Goal: Task Accomplishment & Management: Complete application form

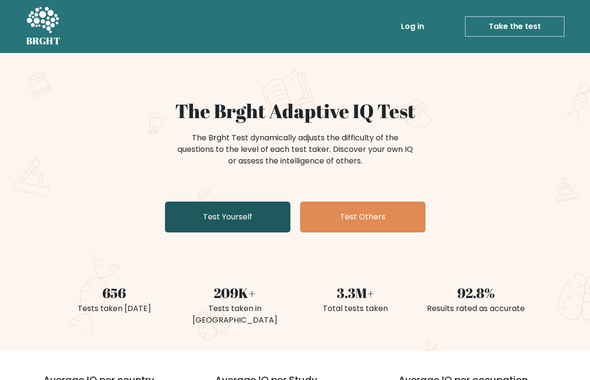
click at [256, 218] on link "Test Yourself" at bounding box center [228, 217] width 126 height 31
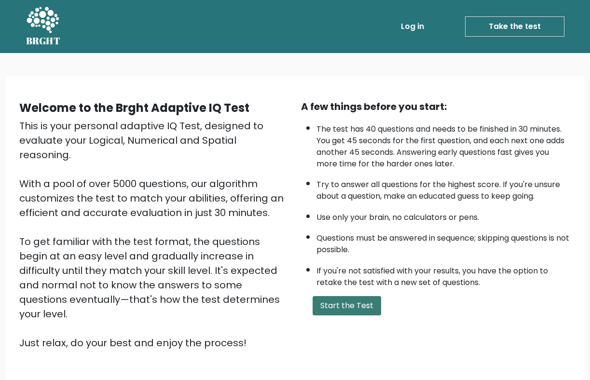
click at [339, 301] on button "Start the Test" at bounding box center [347, 305] width 69 height 19
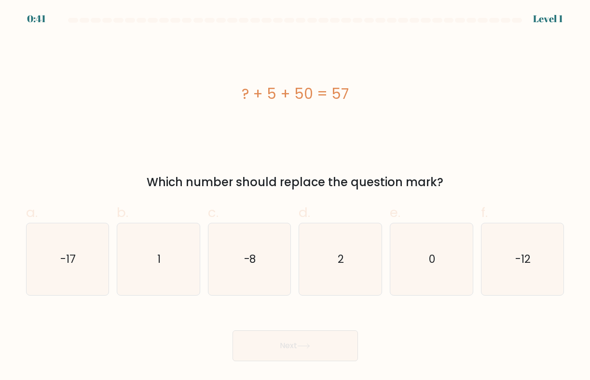
drag, startPoint x: 243, startPoint y: 92, endPoint x: 357, endPoint y: 95, distance: 114.4
click at [357, 95] on div "? + 5 + 50 = 57" at bounding box center [295, 94] width 539 height 22
copy div "? + 5 + 50 = 57"
click at [347, 262] on icon "2" at bounding box center [341, 260] width 72 height 72
click at [296, 197] on input "d. 2" at bounding box center [295, 193] width 0 height 6
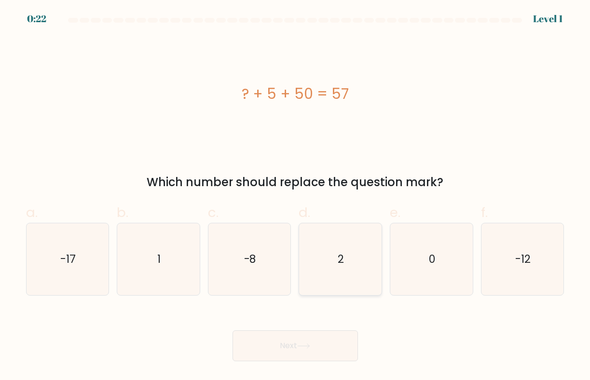
radio input "true"
click at [310, 344] on icon at bounding box center [303, 346] width 13 height 5
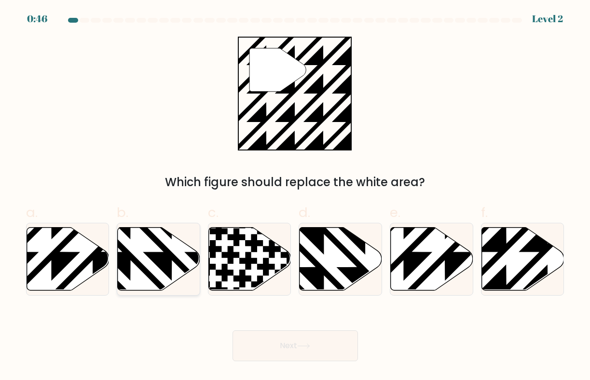
click at [183, 283] on icon at bounding box center [158, 259] width 83 height 64
click at [295, 197] on input "b." at bounding box center [295, 193] width 0 height 6
radio input "true"
click at [270, 337] on button "Next" at bounding box center [296, 346] width 126 height 31
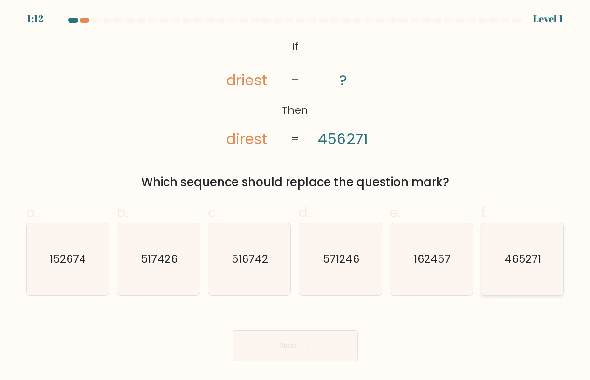
click at [497, 245] on icon "465271" at bounding box center [523, 260] width 72 height 72
click at [296, 197] on input "f. 465271" at bounding box center [295, 193] width 0 height 6
radio input "true"
click at [323, 348] on button "Next" at bounding box center [296, 346] width 126 height 31
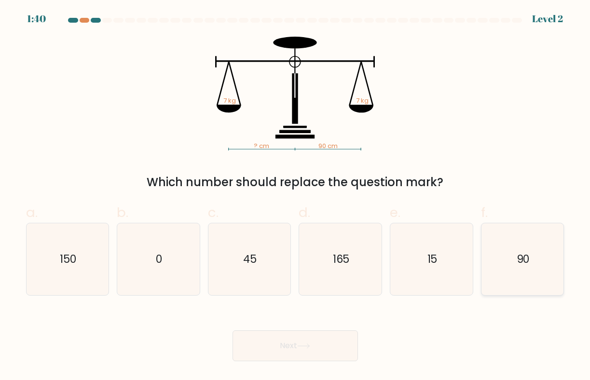
click at [539, 252] on icon "90" at bounding box center [523, 260] width 72 height 72
click at [296, 197] on input "f. 90" at bounding box center [295, 193] width 0 height 6
radio input "true"
click at [330, 329] on div "Next" at bounding box center [295, 335] width 550 height 54
click at [321, 342] on button "Next" at bounding box center [296, 346] width 126 height 31
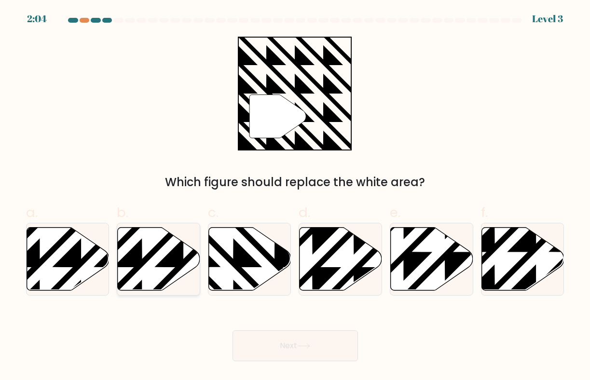
click at [183, 268] on icon at bounding box center [159, 258] width 83 height 63
click at [295, 197] on input "b." at bounding box center [295, 193] width 0 height 6
radio input "true"
click at [283, 348] on button "Next" at bounding box center [296, 346] width 126 height 31
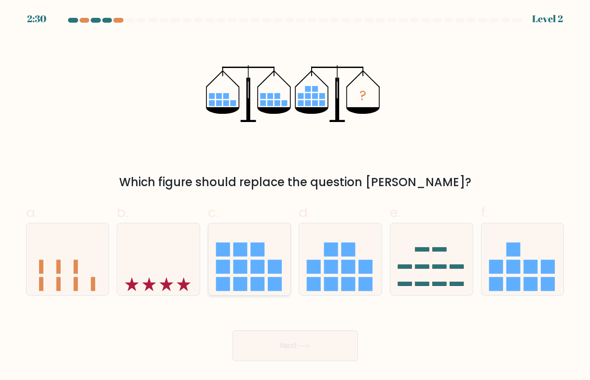
click at [222, 280] on rect at bounding box center [223, 285] width 14 height 14
click at [295, 197] on input "c." at bounding box center [295, 193] width 0 height 6
radio input "true"
click at [276, 351] on button "Next" at bounding box center [296, 346] width 126 height 31
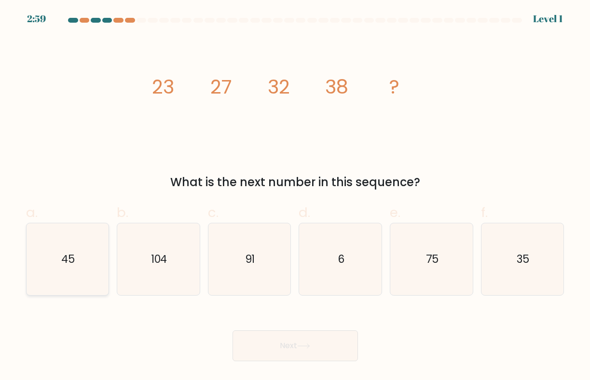
click at [81, 255] on icon "45" at bounding box center [67, 260] width 72 height 72
click at [295, 197] on input "a. 45" at bounding box center [295, 193] width 0 height 6
radio input "true"
click at [280, 353] on button "Next" at bounding box center [296, 346] width 126 height 31
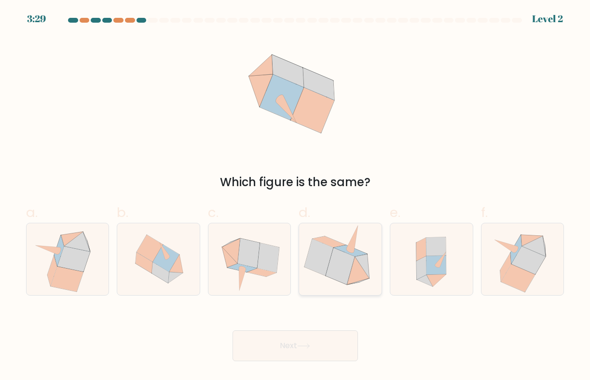
click at [332, 278] on icon at bounding box center [340, 266] width 29 height 37
click at [296, 197] on input "d." at bounding box center [295, 193] width 0 height 6
radio input "true"
click at [261, 291] on icon at bounding box center [250, 260] width 74 height 72
click at [295, 197] on input "c." at bounding box center [295, 193] width 0 height 6
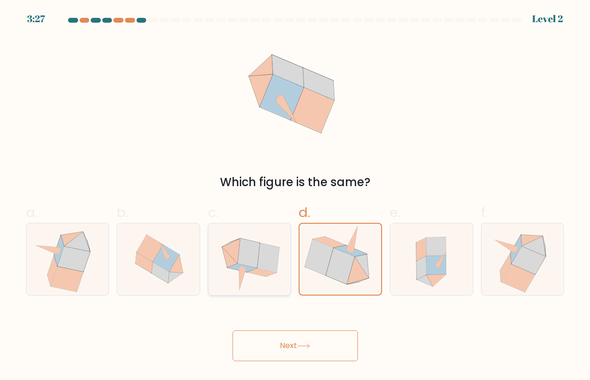
radio input "true"
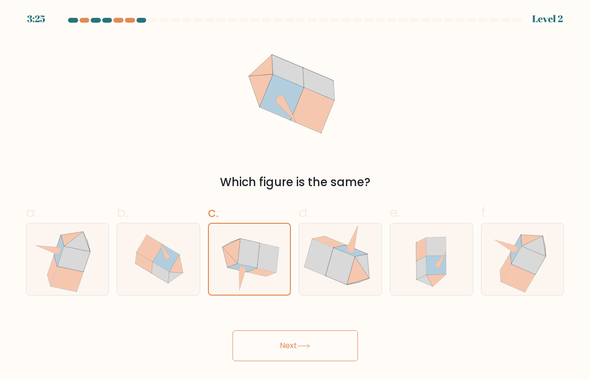
click at [255, 353] on button "Next" at bounding box center [296, 346] width 126 height 31
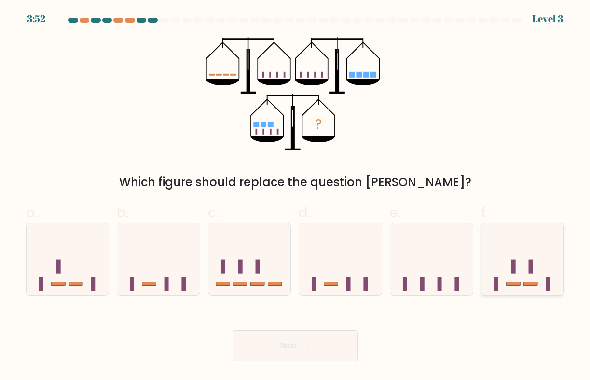
click at [527, 268] on icon at bounding box center [523, 259] width 83 height 68
click at [296, 197] on input "f." at bounding box center [295, 193] width 0 height 6
radio input "true"
click at [311, 340] on button "Next" at bounding box center [296, 346] width 126 height 31
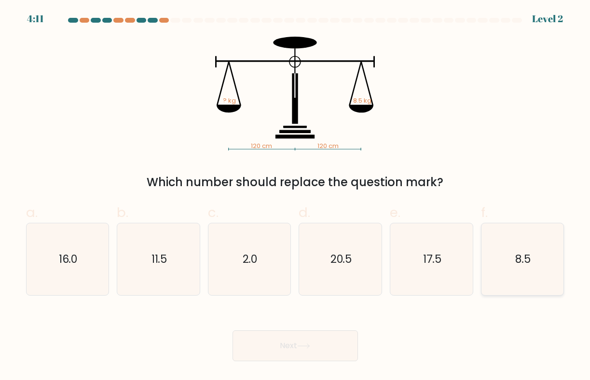
click at [536, 260] on icon "8.5" at bounding box center [523, 260] width 72 height 72
click at [296, 197] on input "f. 8.5" at bounding box center [295, 193] width 0 height 6
radio input "true"
click at [300, 343] on button "Next" at bounding box center [296, 346] width 126 height 31
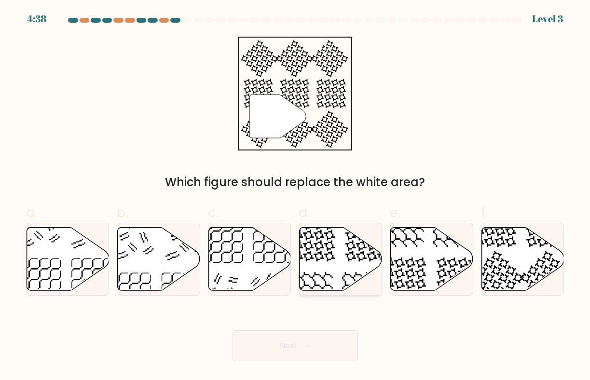
click at [350, 260] on icon at bounding box center [367, 240] width 42 height 42
click at [296, 197] on input "d." at bounding box center [295, 193] width 0 height 6
radio input "true"
click at [320, 354] on button "Next" at bounding box center [296, 346] width 126 height 31
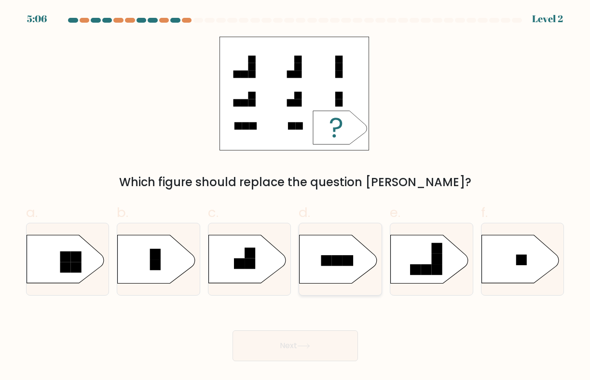
click at [340, 269] on icon at bounding box center [338, 260] width 77 height 48
click at [296, 197] on input "d." at bounding box center [295, 193] width 0 height 6
radio input "true"
click at [323, 342] on button "Next" at bounding box center [296, 346] width 126 height 31
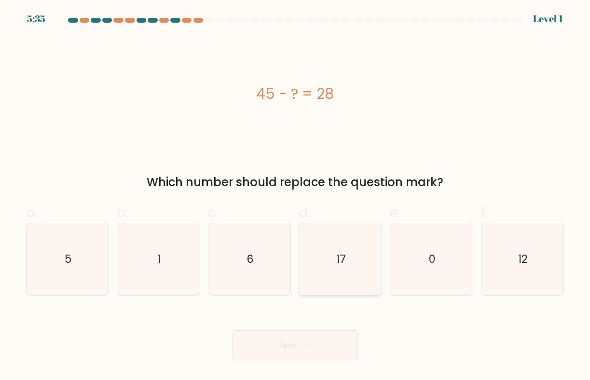
click at [340, 272] on icon "17" at bounding box center [341, 260] width 72 height 72
click at [296, 197] on input "d. 17" at bounding box center [295, 193] width 0 height 6
radio input "true"
click at [312, 332] on button "Next" at bounding box center [296, 346] width 126 height 31
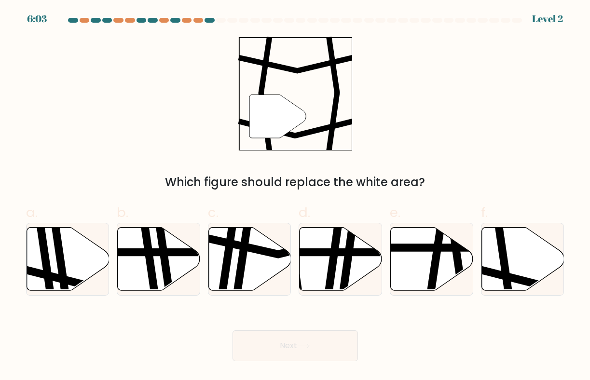
click at [230, 302] on form at bounding box center [295, 190] width 590 height 344
click at [252, 285] on icon at bounding box center [250, 258] width 83 height 63
click at [295, 197] on input "c." at bounding box center [295, 193] width 0 height 6
radio input "true"
click at [258, 357] on button "Next" at bounding box center [296, 346] width 126 height 31
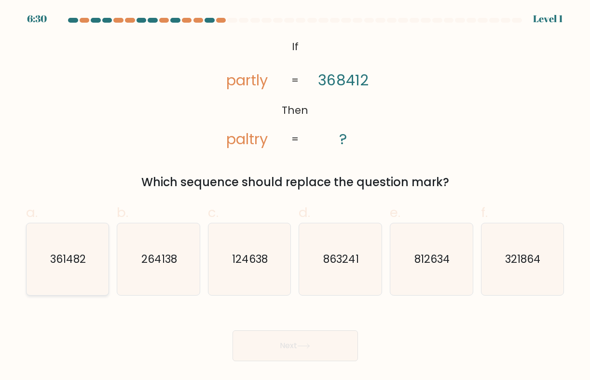
click at [68, 262] on text "361482" at bounding box center [68, 259] width 36 height 15
click at [295, 197] on input "a. 361482" at bounding box center [295, 193] width 0 height 6
radio input "true"
click at [292, 336] on button "Next" at bounding box center [296, 346] width 126 height 31
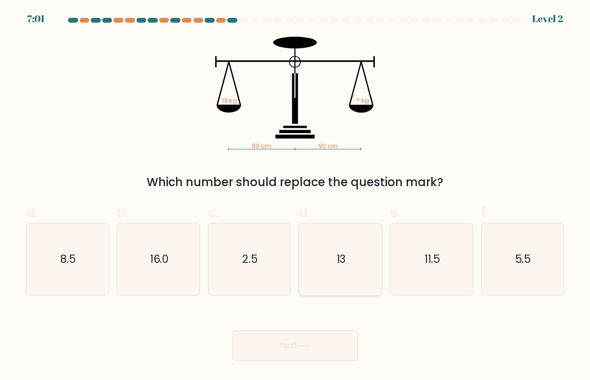
click at [328, 272] on icon "13" at bounding box center [341, 260] width 72 height 72
click at [296, 197] on input "d. 13" at bounding box center [295, 193] width 0 height 6
radio input "true"
click at [309, 345] on icon at bounding box center [303, 346] width 13 height 5
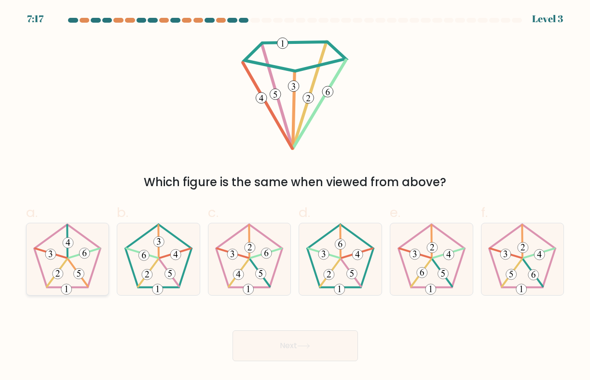
click at [84, 240] on icon at bounding box center [67, 260] width 72 height 72
click at [295, 197] on input "a." at bounding box center [295, 193] width 0 height 6
radio input "true"
click at [293, 351] on button "Next" at bounding box center [296, 346] width 126 height 31
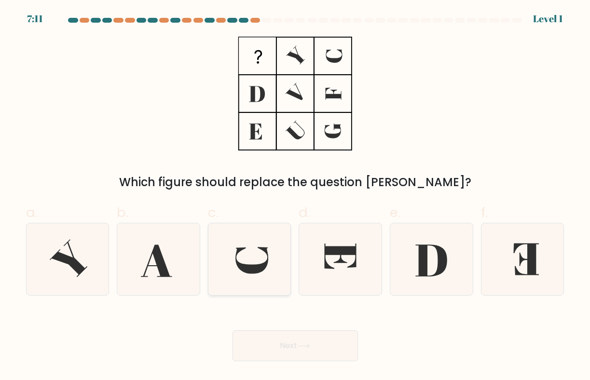
click at [267, 264] on icon at bounding box center [252, 260] width 33 height 27
click at [295, 197] on input "c." at bounding box center [295, 193] width 0 height 6
radio input "true"
click at [274, 348] on button "Next" at bounding box center [296, 346] width 126 height 31
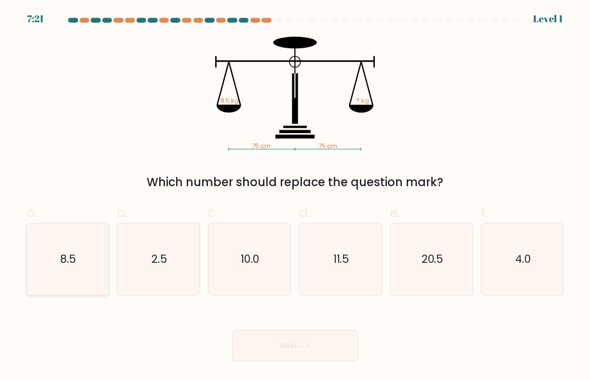
click at [89, 255] on icon "8.5" at bounding box center [67, 260] width 72 height 72
click at [295, 197] on input "a. 8.5" at bounding box center [295, 193] width 0 height 6
radio input "true"
click at [258, 334] on button "Next" at bounding box center [296, 346] width 126 height 31
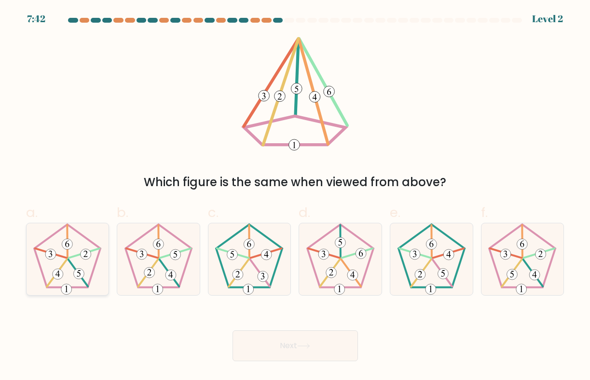
click at [74, 248] on icon at bounding box center [67, 260] width 72 height 72
click at [295, 197] on input "a." at bounding box center [295, 193] width 0 height 6
radio input "true"
click at [291, 360] on button "Next" at bounding box center [296, 346] width 126 height 31
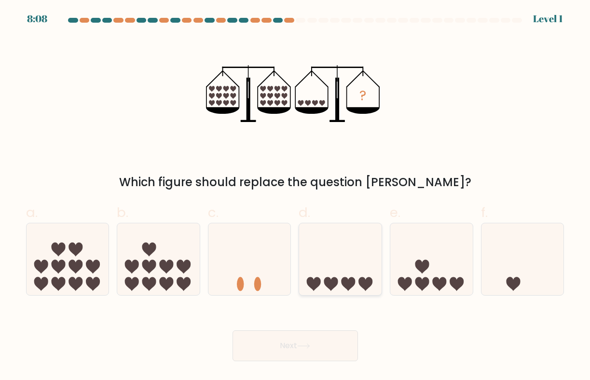
click at [354, 270] on icon at bounding box center [340, 259] width 83 height 68
click at [296, 197] on input "d." at bounding box center [295, 193] width 0 height 6
radio input "true"
click at [318, 346] on button "Next" at bounding box center [296, 346] width 126 height 31
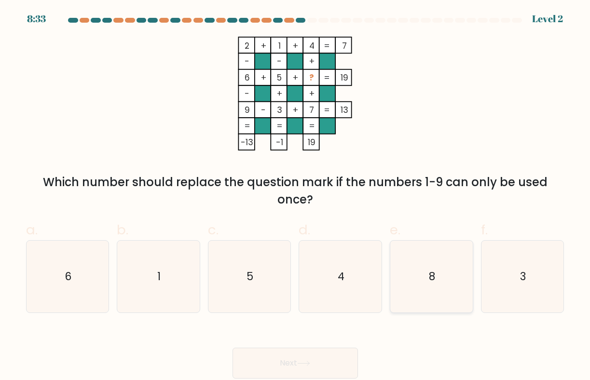
click at [421, 279] on icon "8" at bounding box center [432, 277] width 72 height 72
click at [296, 197] on input "e. 8" at bounding box center [295, 193] width 0 height 6
radio input "true"
click at [326, 348] on div "Next" at bounding box center [295, 352] width 550 height 54
click at [324, 354] on button "Next" at bounding box center [296, 363] width 126 height 31
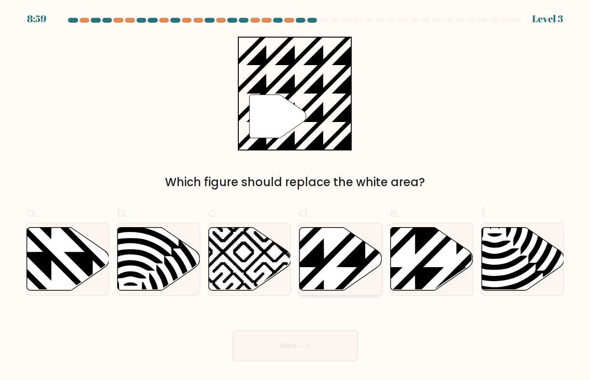
click at [342, 273] on icon at bounding box center [341, 258] width 83 height 63
click at [296, 197] on input "d." at bounding box center [295, 193] width 0 height 6
radio input "true"
click at [313, 345] on button "Next" at bounding box center [296, 346] width 126 height 31
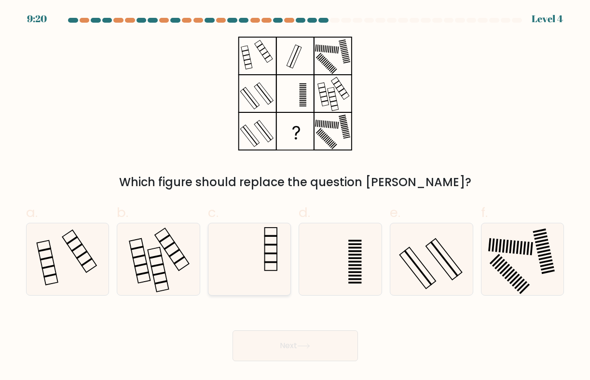
click at [266, 267] on icon at bounding box center [249, 260] width 72 height 72
click at [295, 197] on input "c." at bounding box center [295, 193] width 0 height 6
radio input "true"
click at [283, 344] on button "Next" at bounding box center [296, 346] width 126 height 31
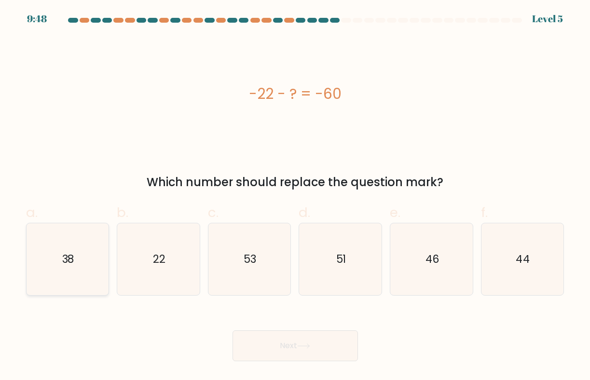
click at [84, 229] on icon "38" at bounding box center [67, 260] width 72 height 72
click at [295, 197] on input "a. 38" at bounding box center [295, 193] width 0 height 6
radio input "true"
click at [292, 348] on button "Next" at bounding box center [296, 346] width 126 height 31
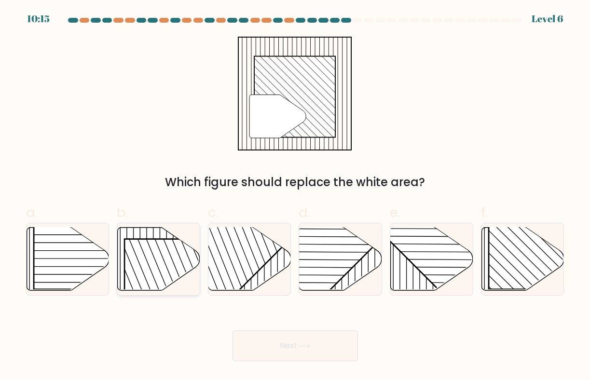
click at [144, 270] on rect at bounding box center [184, 298] width 118 height 118
click at [295, 197] on input "b." at bounding box center [295, 193] width 0 height 6
radio input "true"
click at [255, 336] on button "Next" at bounding box center [296, 346] width 126 height 31
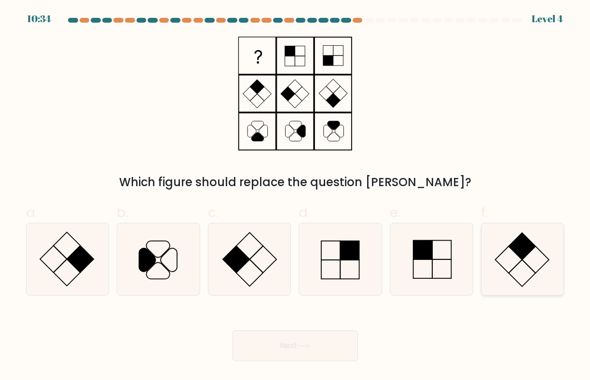
click at [487, 247] on icon at bounding box center [523, 260] width 72 height 72
click at [296, 197] on input "f." at bounding box center [295, 193] width 0 height 6
radio input "true"
click at [310, 351] on button "Next" at bounding box center [296, 346] width 126 height 31
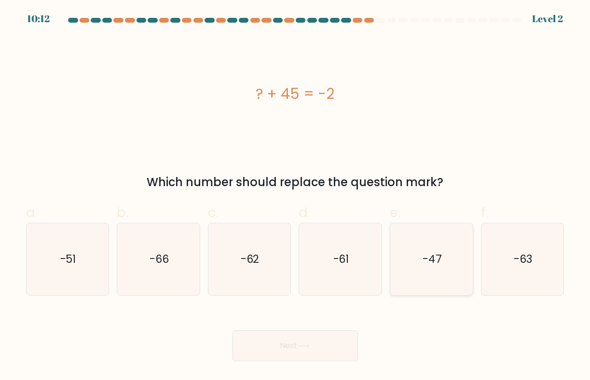
click at [429, 276] on icon "-47" at bounding box center [432, 260] width 72 height 72
click at [296, 197] on input "e. -47" at bounding box center [295, 193] width 0 height 6
radio input "true"
click at [301, 343] on button "Next" at bounding box center [296, 346] width 126 height 31
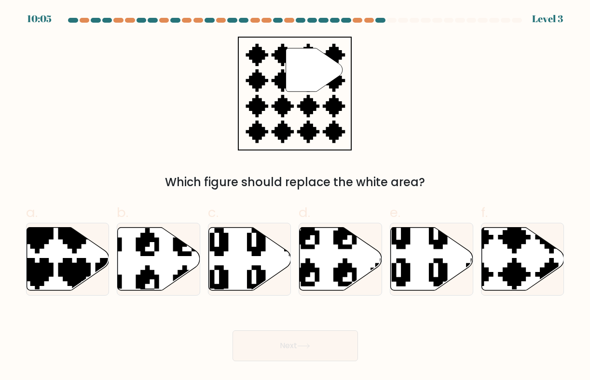
click at [388, 251] on div "e." at bounding box center [431, 249] width 91 height 93
click at [414, 258] on icon at bounding box center [432, 258] width 83 height 63
click at [296, 197] on input "e." at bounding box center [295, 193] width 0 height 6
radio input "true"
click at [305, 349] on icon at bounding box center [303, 346] width 13 height 5
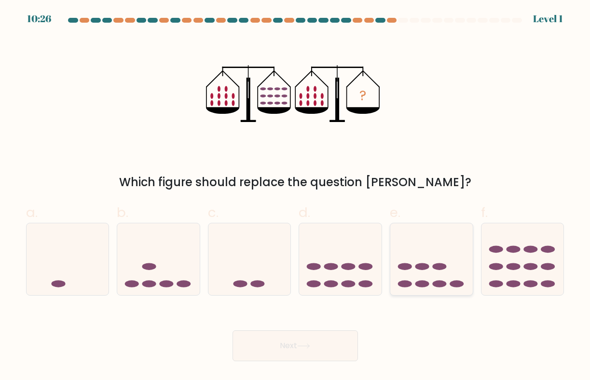
click at [400, 269] on icon at bounding box center [432, 259] width 83 height 68
click at [296, 197] on input "e." at bounding box center [295, 193] width 0 height 6
radio input "true"
click at [324, 345] on button "Next" at bounding box center [296, 346] width 126 height 31
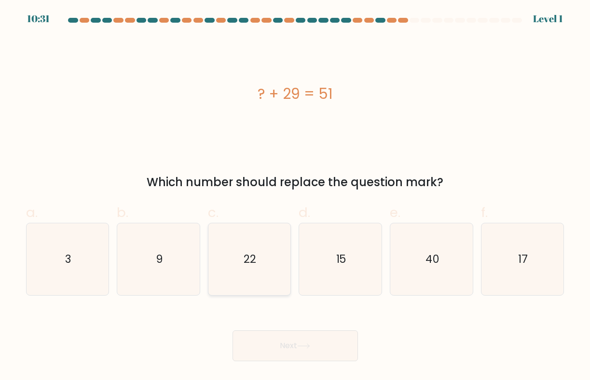
click at [248, 232] on icon "22" at bounding box center [249, 260] width 72 height 72
click at [295, 197] on input "c. 22" at bounding box center [295, 193] width 0 height 6
radio input "true"
click at [310, 349] on icon at bounding box center [303, 346] width 13 height 5
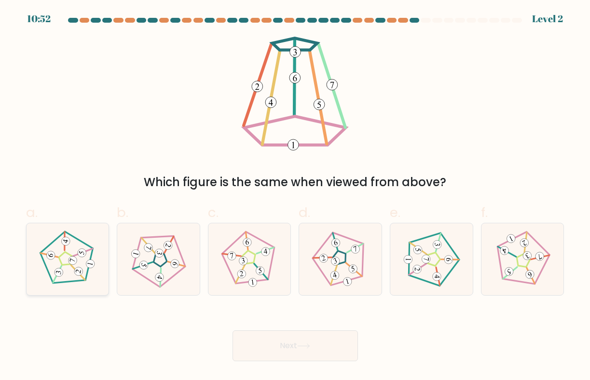
click at [80, 258] on icon at bounding box center [68, 260] width 58 height 58
click at [295, 197] on input "a." at bounding box center [295, 193] width 0 height 6
radio input "true"
click at [290, 344] on button "Next" at bounding box center [296, 346] width 126 height 31
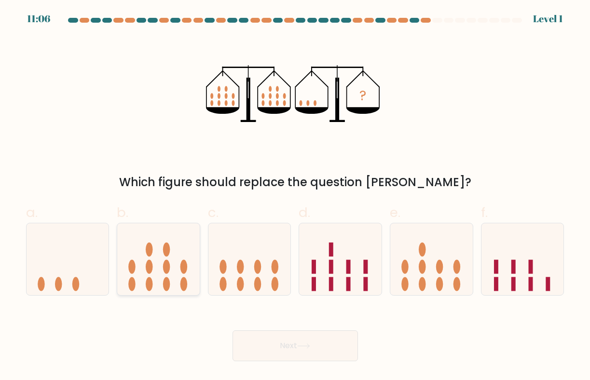
click at [179, 275] on icon at bounding box center [158, 259] width 83 height 68
click at [295, 197] on input "b." at bounding box center [295, 193] width 0 height 6
radio input "true"
click at [309, 349] on icon at bounding box center [303, 346] width 13 height 5
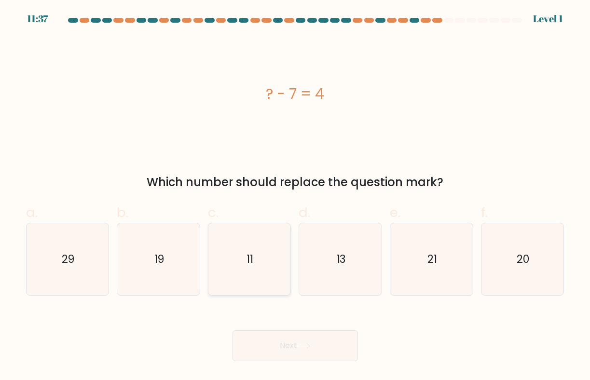
click at [243, 264] on icon "11" at bounding box center [249, 260] width 72 height 72
click at [295, 197] on input "c. 11" at bounding box center [295, 193] width 0 height 6
radio input "true"
click at [277, 357] on button "Next" at bounding box center [296, 346] width 126 height 31
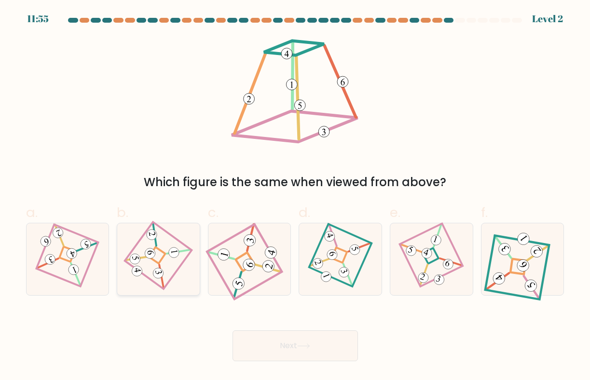
click at [154, 274] on 863 at bounding box center [159, 273] width 12 height 12
click at [295, 197] on input "b." at bounding box center [295, 193] width 0 height 6
radio input "true"
click at [256, 336] on button "Next" at bounding box center [296, 346] width 126 height 31
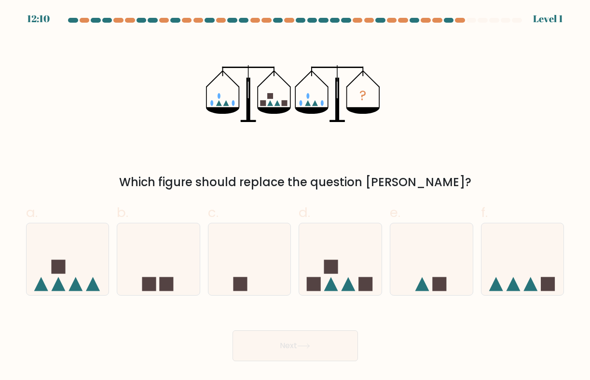
click at [262, 219] on label "c." at bounding box center [250, 249] width 84 height 93
click at [295, 197] on input "c." at bounding box center [295, 193] width 0 height 6
radio input "true"
click at [300, 357] on button "Next" at bounding box center [296, 346] width 126 height 31
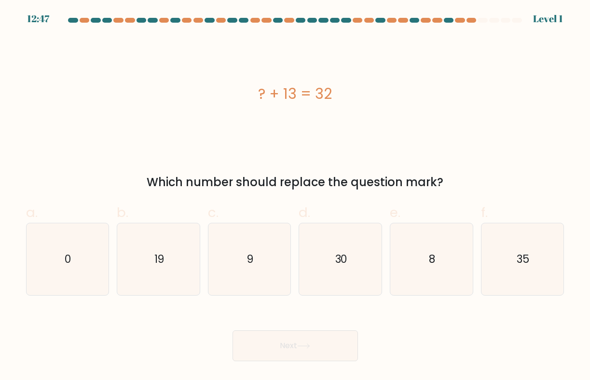
click at [362, 284] on icon "30" at bounding box center [341, 260] width 72 height 72
click at [296, 197] on input "d. 30" at bounding box center [295, 193] width 0 height 6
radio input "true"
drag, startPoint x: 248, startPoint y: 92, endPoint x: 348, endPoint y: 92, distance: 100.4
click at [349, 92] on div "? + 13 = 32" at bounding box center [295, 94] width 539 height 22
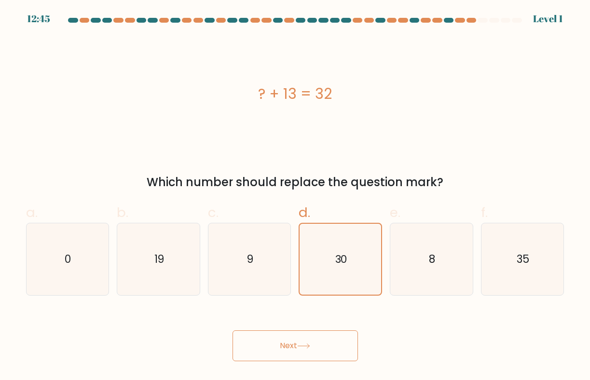
copy div "? + 13 = 32"
click at [184, 250] on icon "19" at bounding box center [159, 260] width 72 height 72
click at [295, 197] on input "b. 19" at bounding box center [295, 193] width 0 height 6
radio input "true"
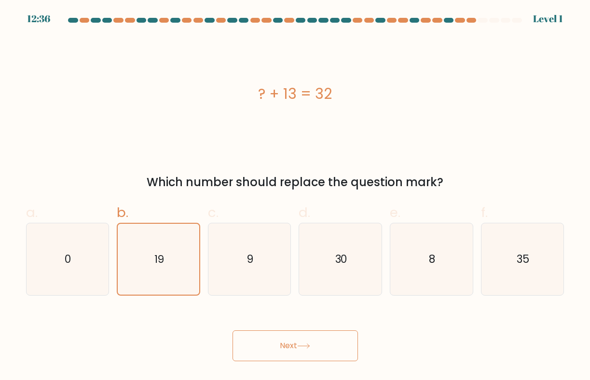
click at [280, 343] on button "Next" at bounding box center [296, 346] width 126 height 31
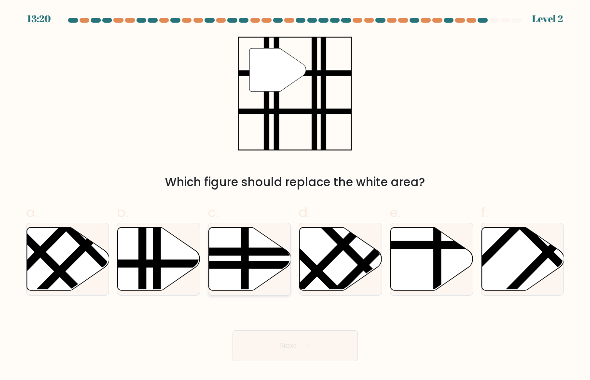
click at [240, 231] on icon at bounding box center [250, 258] width 83 height 63
click at [295, 197] on input "c." at bounding box center [295, 193] width 0 height 6
radio input "true"
click at [157, 256] on line at bounding box center [157, 294] width 0 height 166
click at [295, 197] on input "b." at bounding box center [295, 193] width 0 height 6
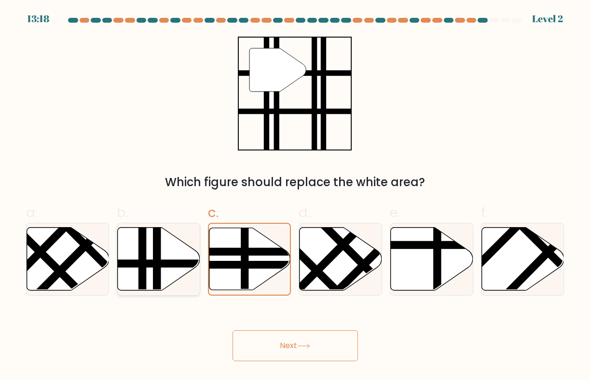
radio input "true"
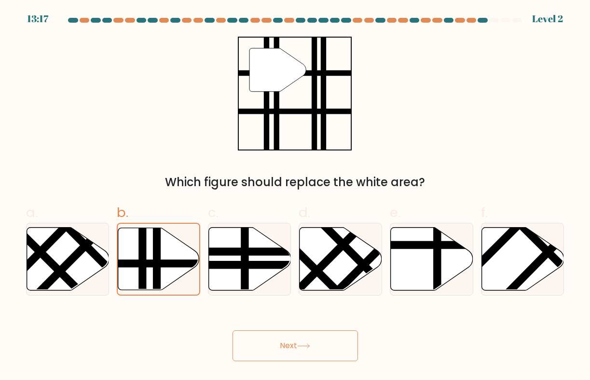
click at [269, 334] on button "Next" at bounding box center [296, 346] width 126 height 31
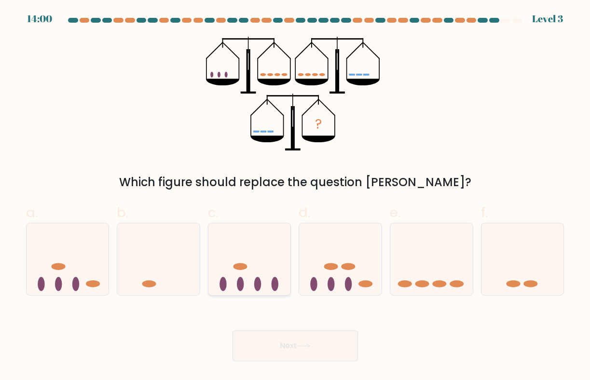
click at [267, 270] on icon at bounding box center [250, 259] width 83 height 68
click at [295, 197] on input "c." at bounding box center [295, 193] width 0 height 6
radio input "true"
click at [277, 339] on button "Next" at bounding box center [296, 346] width 126 height 31
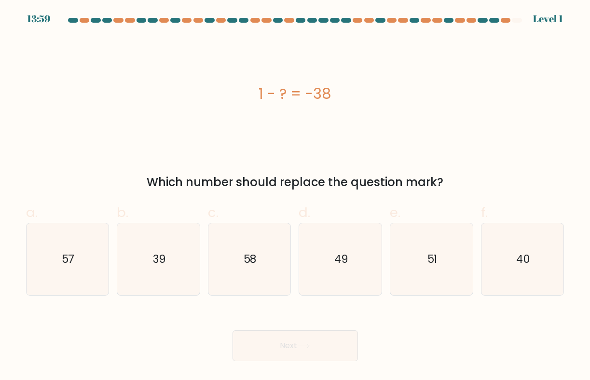
click at [338, 281] on icon "49" at bounding box center [341, 260] width 72 height 72
click at [296, 197] on input "d. 49" at bounding box center [295, 193] width 0 height 6
radio input "true"
drag, startPoint x: 243, startPoint y: 104, endPoint x: 356, endPoint y: 84, distance: 114.6
click at [356, 84] on div "1 - ? = -38" at bounding box center [295, 94] width 539 height 22
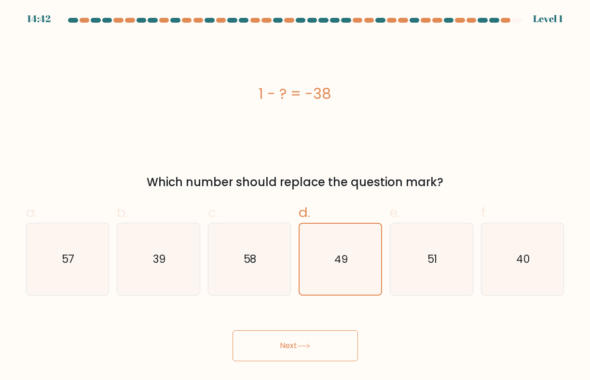
copy div "1 - ? = -38"
click at [175, 272] on icon "39" at bounding box center [159, 260] width 72 height 72
click at [295, 197] on input "b. 39" at bounding box center [295, 193] width 0 height 6
radio input "true"
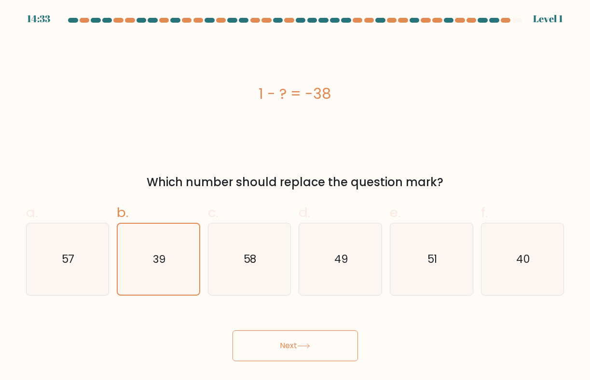
click at [275, 342] on button "Next" at bounding box center [296, 346] width 126 height 31
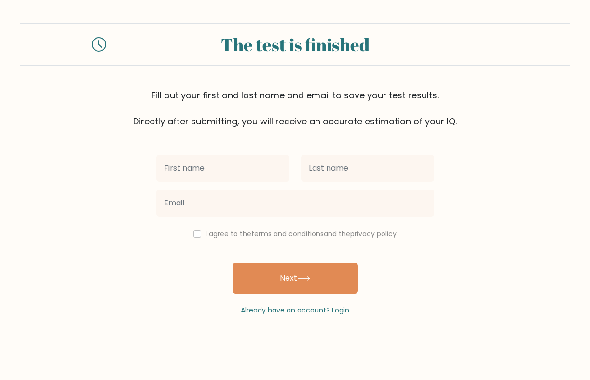
click at [230, 168] on input "text" at bounding box center [222, 168] width 133 height 27
type input "Andre"
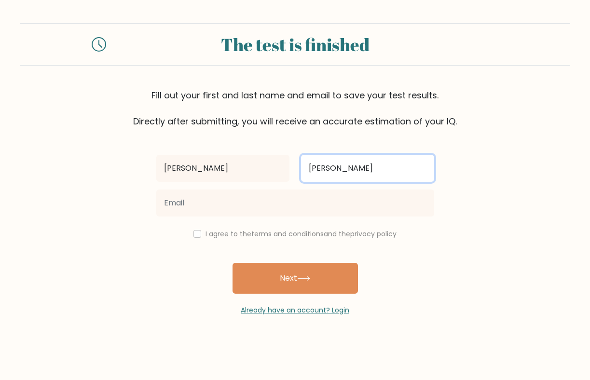
type input "Agnes"
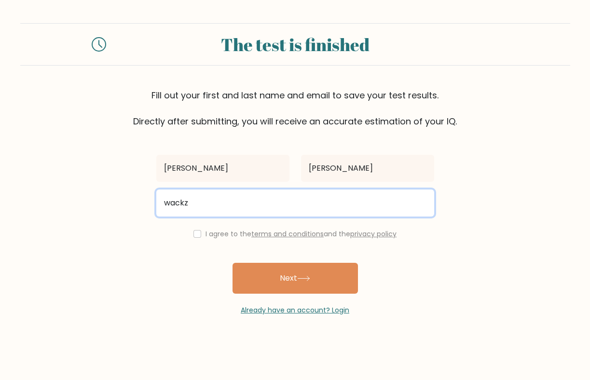
type input "wackzandre06@gmail.com"
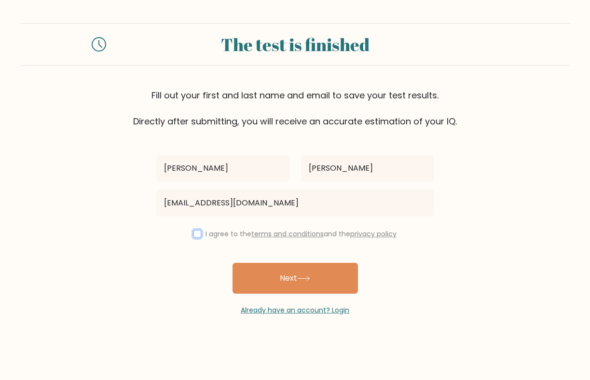
click at [194, 231] on input "checkbox" at bounding box center [198, 234] width 8 height 8
checkbox input "true"
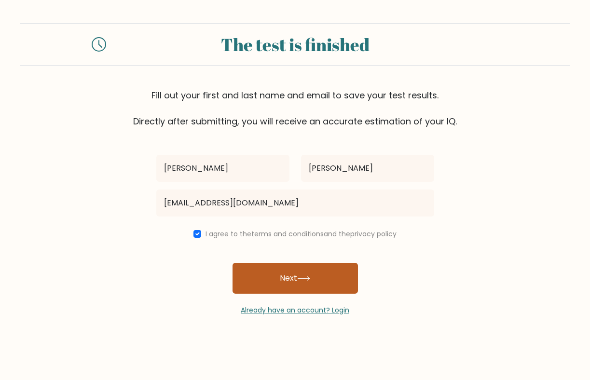
click at [275, 269] on button "Next" at bounding box center [296, 278] width 126 height 31
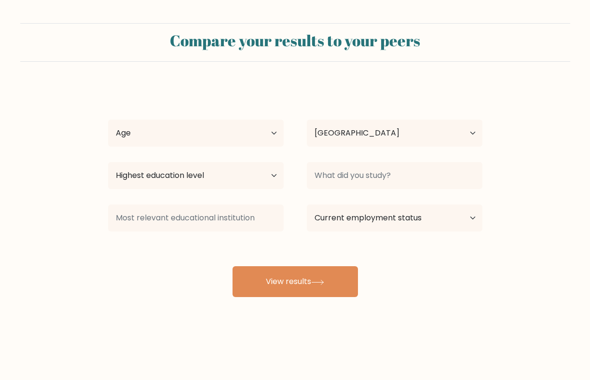
select select "PH"
click at [252, 146] on select "Age Under [DEMOGRAPHIC_DATA] [DEMOGRAPHIC_DATA] [DEMOGRAPHIC_DATA] [DEMOGRAPHIC…" at bounding box center [196, 133] width 176 height 27
select select "18_24"
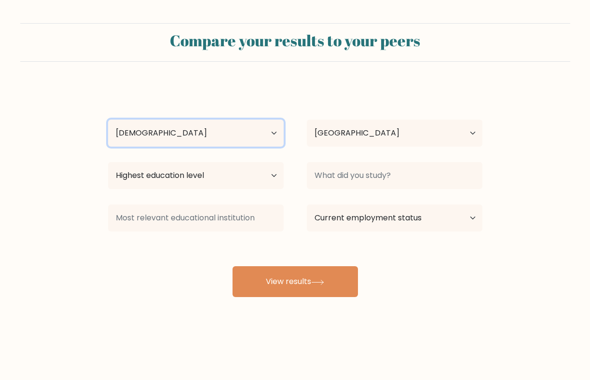
click at [108, 120] on select "Age Under [DEMOGRAPHIC_DATA] [DEMOGRAPHIC_DATA] [DEMOGRAPHIC_DATA] [DEMOGRAPHIC…" at bounding box center [196, 133] width 176 height 27
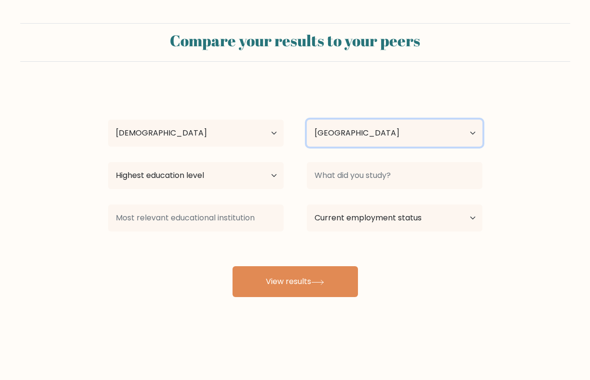
click at [340, 135] on select "Country [GEOGRAPHIC_DATA] [GEOGRAPHIC_DATA] [GEOGRAPHIC_DATA] [US_STATE] [GEOGR…" at bounding box center [395, 133] width 176 height 27
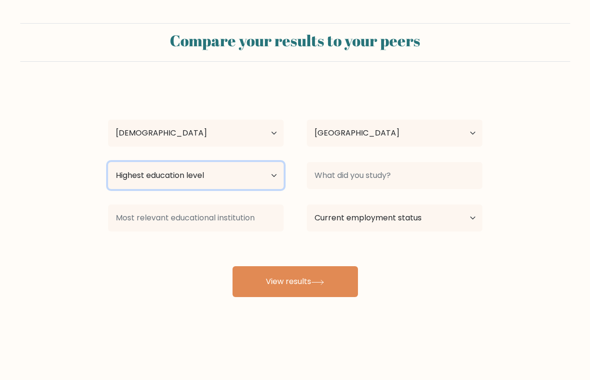
click at [224, 177] on select "Highest education level No schooling Primary Lower Secondary Upper Secondary Oc…" at bounding box center [196, 175] width 176 height 27
select select "upper_secondary"
click at [108, 162] on select "Highest education level No schooling Primary Lower Secondary Upper Secondary Oc…" at bounding box center [196, 175] width 176 height 27
click at [248, 170] on select "Highest education level No schooling Primary Lower Secondary Upper Secondary Oc…" at bounding box center [196, 175] width 176 height 27
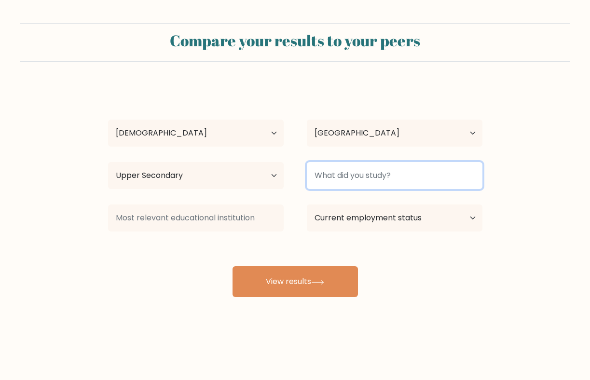
click at [357, 179] on input at bounding box center [395, 175] width 176 height 27
type input "BSAMT"
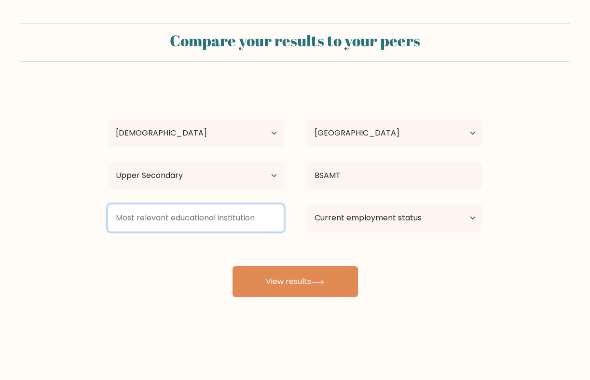
click at [266, 221] on input at bounding box center [196, 218] width 176 height 27
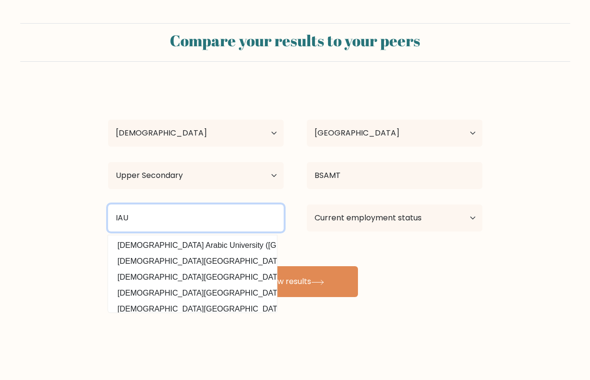
type input "IAU"
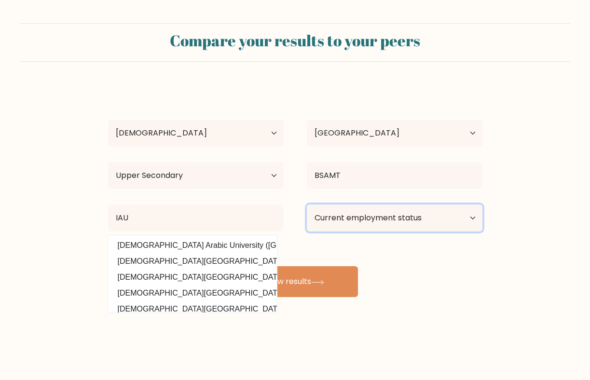
click at [451, 225] on select "Current employment status Employed Student Retired Other / prefer not to answer" at bounding box center [395, 218] width 176 height 27
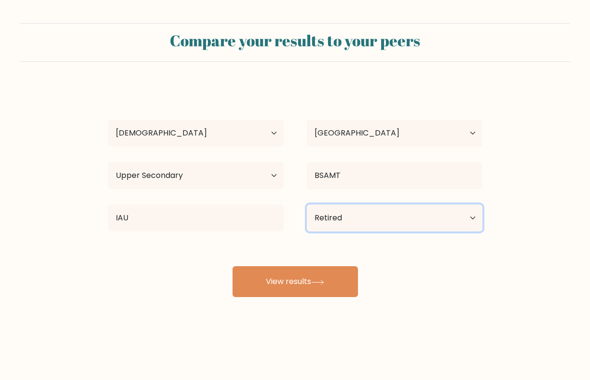
click at [307, 205] on select "Current employment status Employed Student Retired Other / prefer not to answer" at bounding box center [395, 218] width 176 height 27
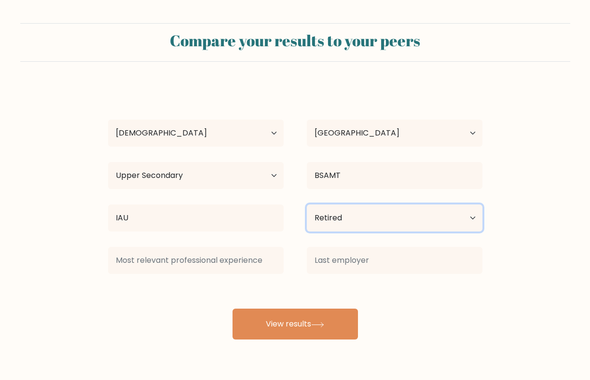
click at [399, 217] on select "Current employment status Employed Student Retired Other / prefer not to answer" at bounding box center [395, 218] width 176 height 27
select select "other"
click at [307, 205] on select "Current employment status Employed Student Retired Other / prefer not to answer" at bounding box center [395, 218] width 176 height 27
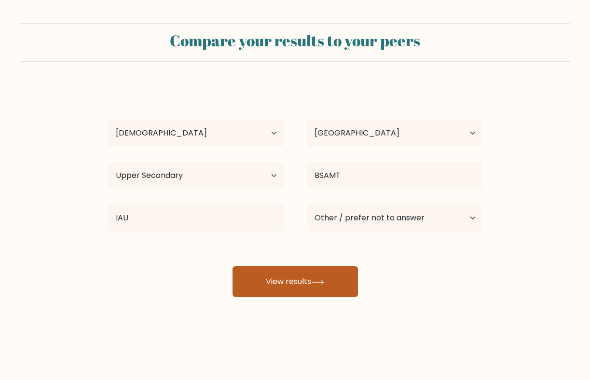
click at [318, 281] on icon at bounding box center [317, 282] width 13 height 5
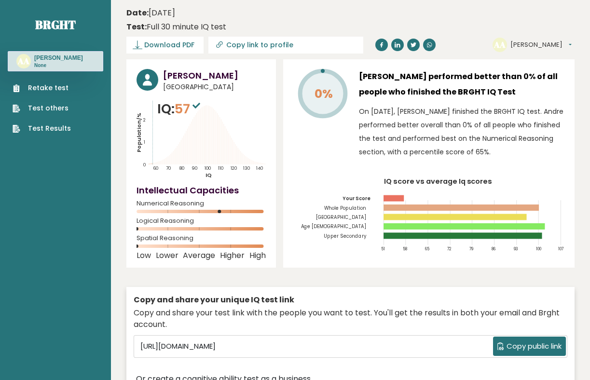
click at [63, 88] on link "Retake test" at bounding box center [42, 88] width 58 height 10
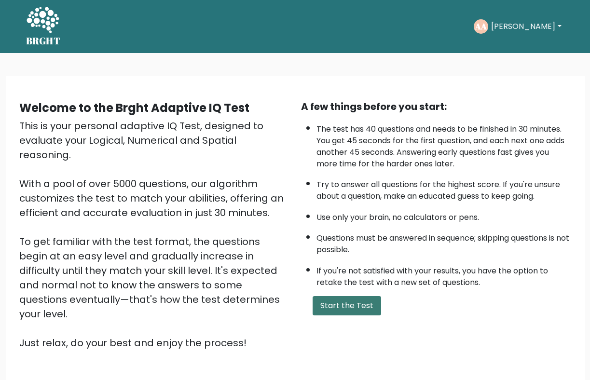
click at [338, 313] on button "Start the Test" at bounding box center [347, 305] width 69 height 19
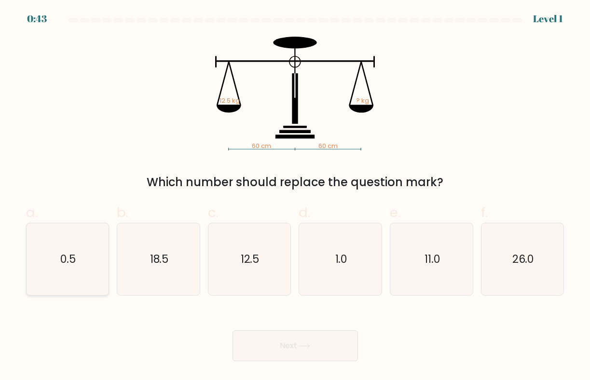
click at [97, 251] on icon "0.5" at bounding box center [67, 260] width 72 height 72
click at [295, 197] on input "a. 0.5" at bounding box center [295, 193] width 0 height 6
radio input "true"
click at [288, 347] on button "Next" at bounding box center [296, 346] width 126 height 31
click at [260, 290] on icon "12.5" at bounding box center [249, 260] width 72 height 72
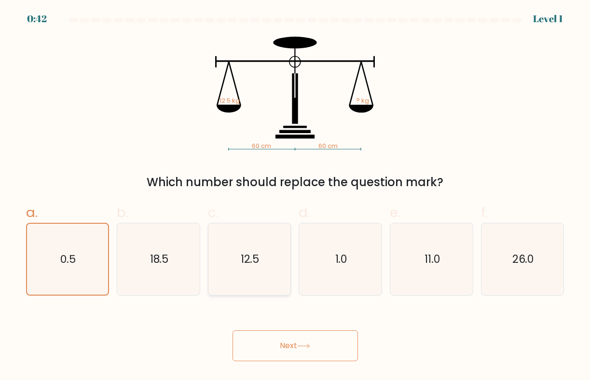
click at [295, 197] on input "c. 12.5" at bounding box center [295, 193] width 0 height 6
radio input "true"
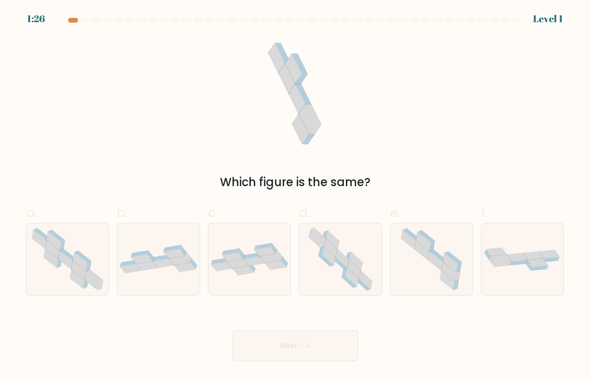
click at [280, 338] on button "Next" at bounding box center [296, 346] width 126 height 31
click at [253, 265] on icon at bounding box center [254, 261] width 21 height 9
click at [295, 197] on input "c." at bounding box center [295, 193] width 0 height 6
radio input "true"
click at [274, 317] on div "Next" at bounding box center [295, 335] width 550 height 54
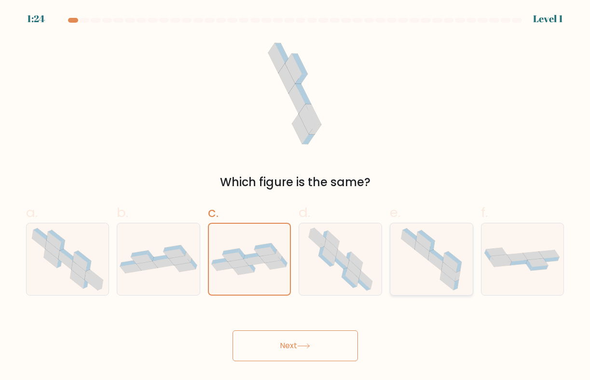
click at [445, 270] on icon at bounding box center [449, 271] width 14 height 19
click at [296, 197] on input "e." at bounding box center [295, 193] width 0 height 6
radio input "true"
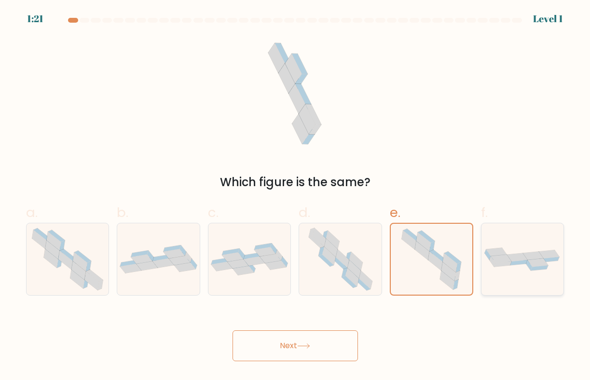
click at [509, 271] on icon at bounding box center [523, 260] width 83 height 26
click at [296, 197] on input "f." at bounding box center [295, 193] width 0 height 6
radio input "true"
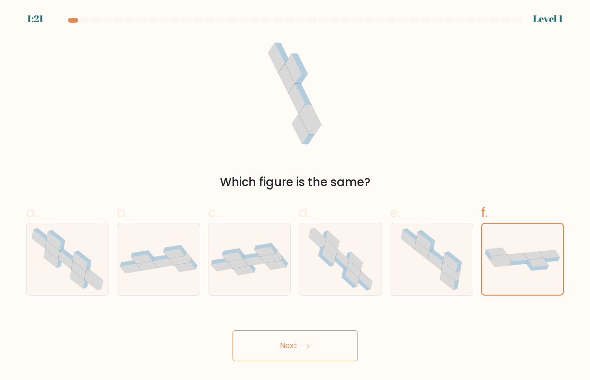
click at [288, 345] on button "Next" at bounding box center [296, 346] width 126 height 31
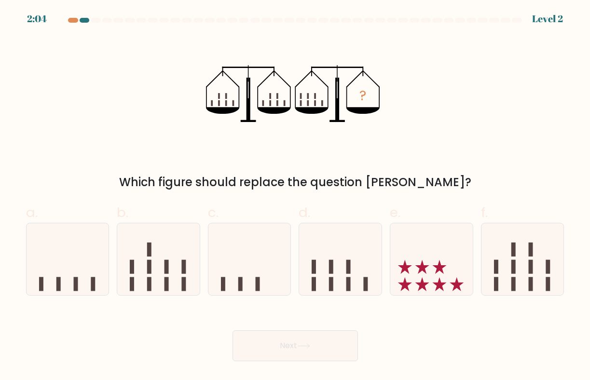
click at [208, 254] on label "c." at bounding box center [250, 249] width 84 height 93
click at [295, 197] on input "c." at bounding box center [295, 193] width 0 height 6
radio input "true"
click at [282, 323] on div "Next" at bounding box center [295, 335] width 550 height 54
click at [283, 348] on button "Next" at bounding box center [296, 346] width 126 height 31
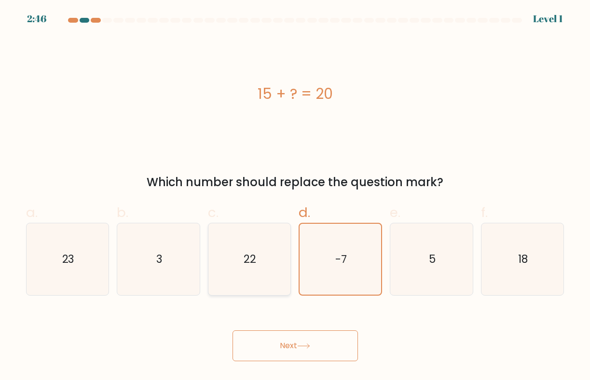
click at [257, 285] on icon "22" at bounding box center [249, 260] width 72 height 72
click at [295, 197] on input "c. 22" at bounding box center [295, 193] width 0 height 6
radio input "true"
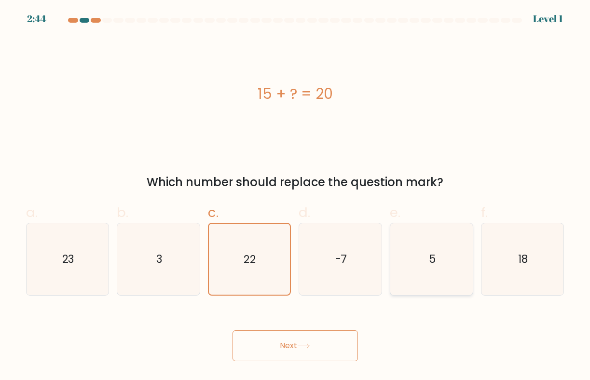
click at [441, 273] on icon "5" at bounding box center [432, 260] width 72 height 72
click at [296, 197] on input "e. 5" at bounding box center [295, 193] width 0 height 6
radio input "true"
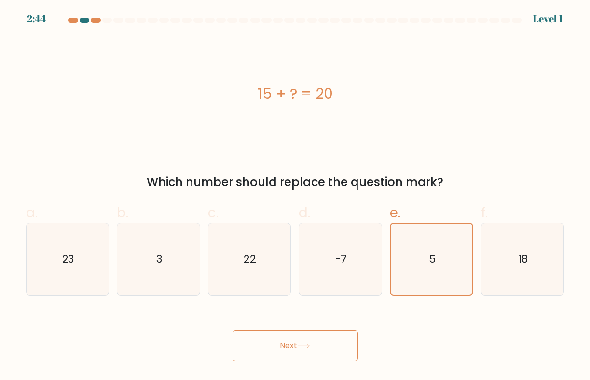
click at [323, 344] on button "Next" at bounding box center [296, 346] width 126 height 31
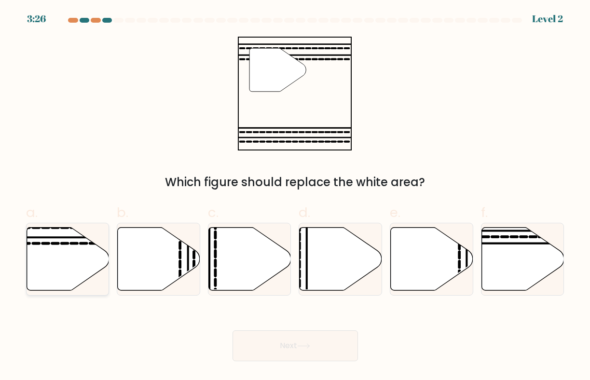
click at [88, 247] on icon at bounding box center [68, 258] width 83 height 63
click at [295, 197] on input "a." at bounding box center [295, 193] width 0 height 6
radio input "true"
click at [253, 342] on button "Next" at bounding box center [296, 346] width 126 height 31
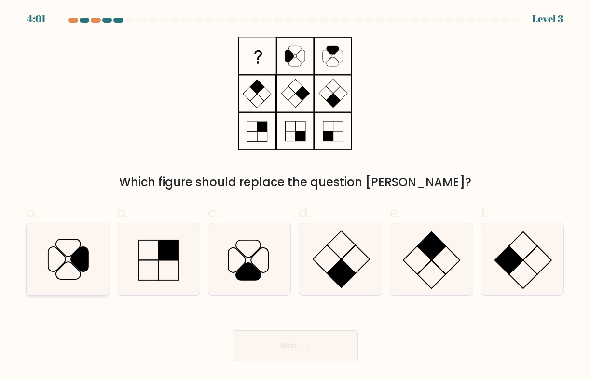
click at [83, 260] on icon at bounding box center [79, 259] width 17 height 25
click at [295, 197] on input "a." at bounding box center [295, 193] width 0 height 6
radio input "true"
click at [282, 342] on button "Next" at bounding box center [296, 346] width 126 height 31
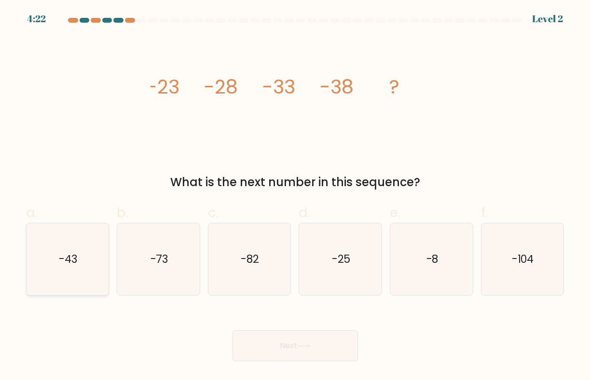
click at [88, 254] on icon "-43" at bounding box center [67, 260] width 72 height 72
click at [295, 197] on input "a. -43" at bounding box center [295, 193] width 0 height 6
radio input "true"
click at [276, 340] on button "Next" at bounding box center [296, 346] width 126 height 31
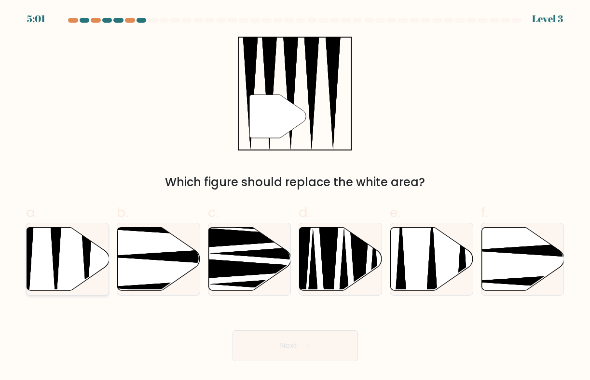
click at [85, 254] on icon at bounding box center [86, 226] width 21 height 164
click at [295, 197] on input "a." at bounding box center [295, 193] width 0 height 6
radio input "true"
click at [335, 334] on button "Next" at bounding box center [296, 346] width 126 height 31
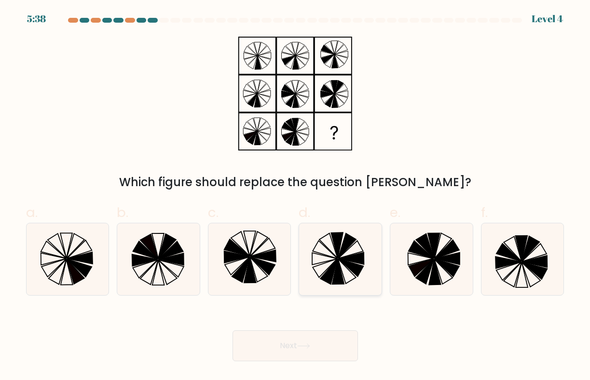
click at [348, 260] on icon at bounding box center [352, 259] width 26 height 12
click at [296, 197] on input "d." at bounding box center [295, 193] width 0 height 6
radio input "true"
click at [530, 265] on icon at bounding box center [536, 271] width 26 height 17
click at [296, 197] on input "f." at bounding box center [295, 193] width 0 height 6
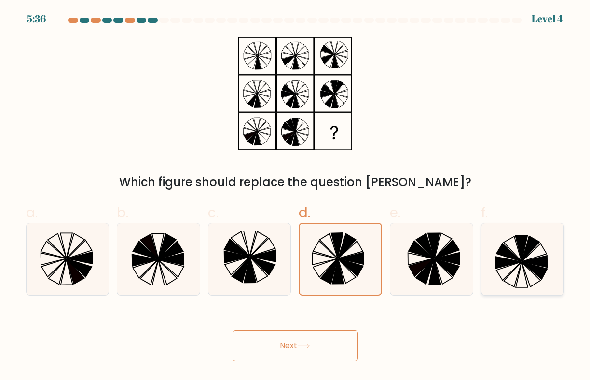
radio input "true"
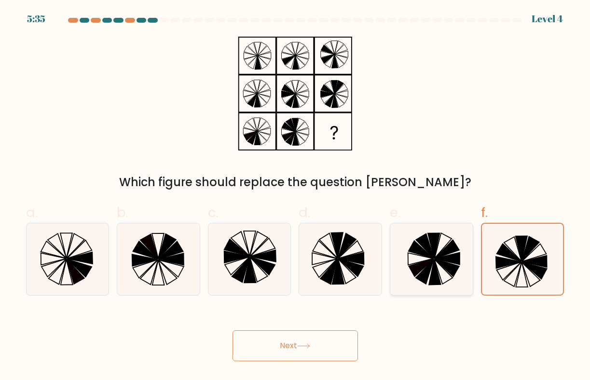
click at [449, 246] on icon at bounding box center [447, 249] width 25 height 19
click at [296, 197] on input "e." at bounding box center [295, 193] width 0 height 6
radio input "true"
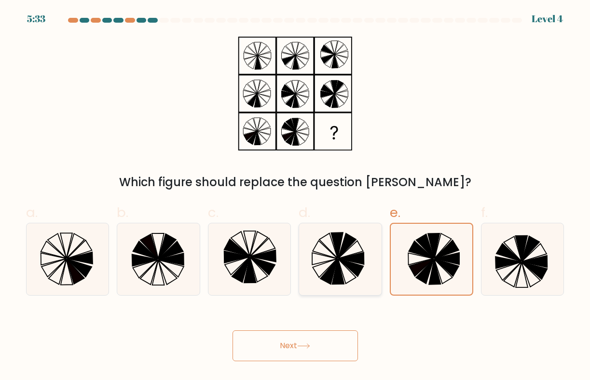
click at [358, 261] on icon at bounding box center [352, 259] width 26 height 12
click at [296, 197] on input "d." at bounding box center [295, 193] width 0 height 6
radio input "true"
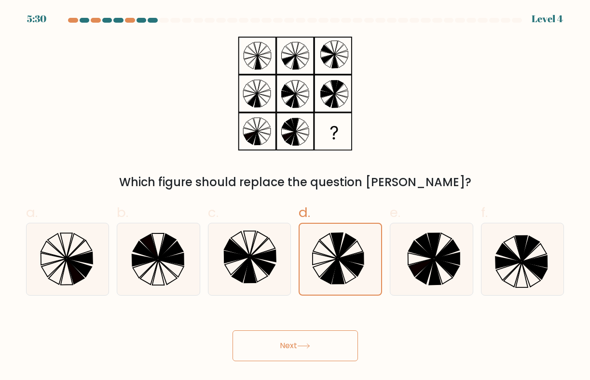
click at [310, 346] on icon at bounding box center [303, 346] width 13 height 5
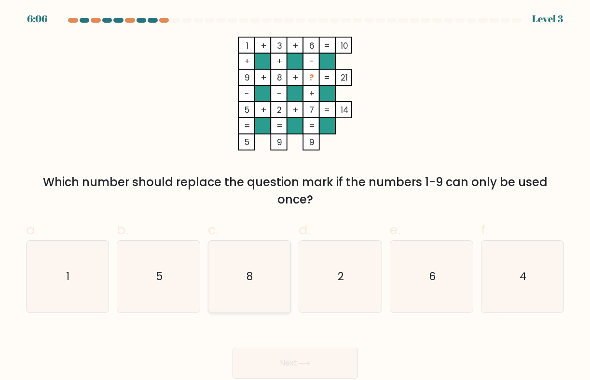
click at [211, 295] on div "8" at bounding box center [250, 276] width 84 height 73
click at [295, 197] on input "c. 8" at bounding box center [295, 193] width 0 height 6
radio input "true"
click at [268, 349] on button "Next" at bounding box center [296, 363] width 126 height 31
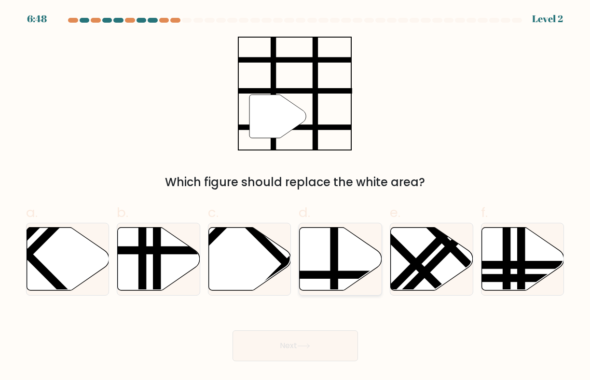
click at [321, 255] on icon at bounding box center [341, 258] width 83 height 63
click at [296, 197] on input "d." at bounding box center [295, 193] width 0 height 6
radio input "true"
click at [311, 344] on button "Next" at bounding box center [296, 346] width 126 height 31
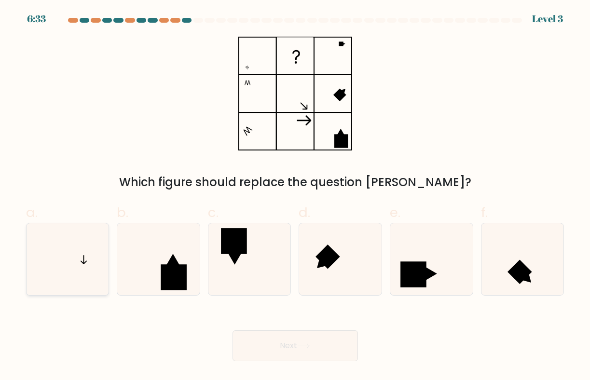
click at [80, 268] on icon at bounding box center [67, 260] width 72 height 72
click at [295, 197] on input "a." at bounding box center [295, 193] width 0 height 6
radio input "true"
click at [289, 340] on button "Next" at bounding box center [296, 346] width 126 height 31
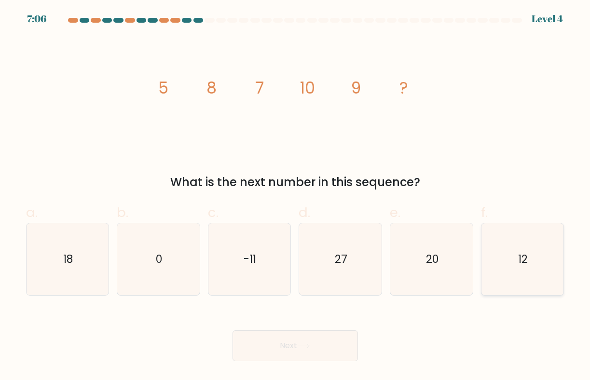
click at [531, 258] on icon "12" at bounding box center [523, 260] width 72 height 72
click at [296, 197] on input "f. 12" at bounding box center [295, 193] width 0 height 6
radio input "true"
click at [317, 343] on button "Next" at bounding box center [296, 346] width 126 height 31
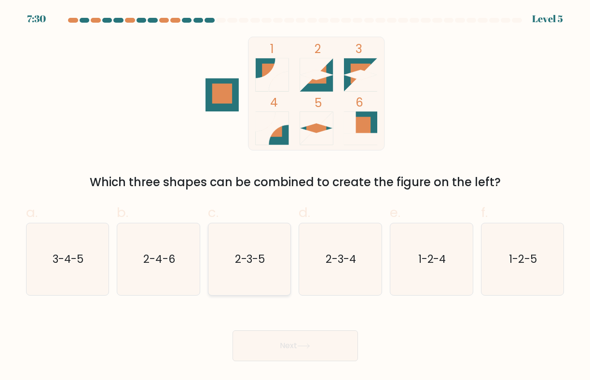
click at [228, 254] on icon "2-3-5" at bounding box center [249, 260] width 72 height 72
click at [295, 197] on input "c. 2-3-5" at bounding box center [295, 193] width 0 height 6
radio input "true"
click at [289, 353] on button "Next" at bounding box center [296, 346] width 126 height 31
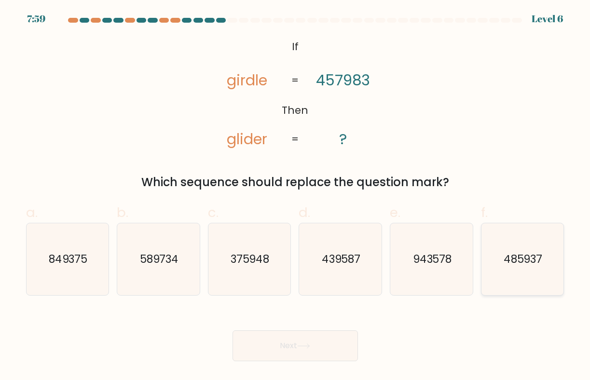
click at [517, 253] on text "485937" at bounding box center [523, 259] width 39 height 15
click at [296, 197] on input "f. 485937" at bounding box center [295, 193] width 0 height 6
radio input "true"
click at [287, 348] on button "Next" at bounding box center [296, 346] width 126 height 31
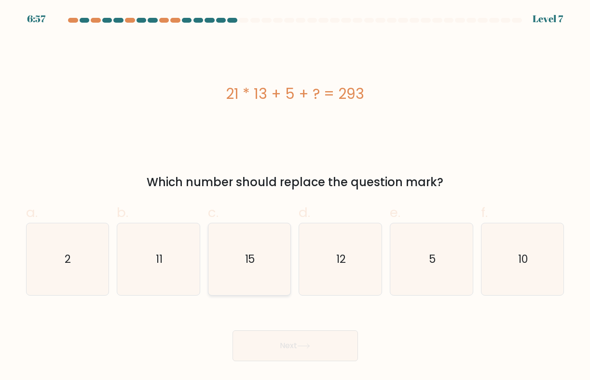
click at [271, 225] on icon "15" at bounding box center [249, 260] width 72 height 72
click at [295, 197] on input "c. 15" at bounding box center [295, 193] width 0 height 6
radio input "true"
click at [270, 353] on button "Next" at bounding box center [296, 346] width 126 height 31
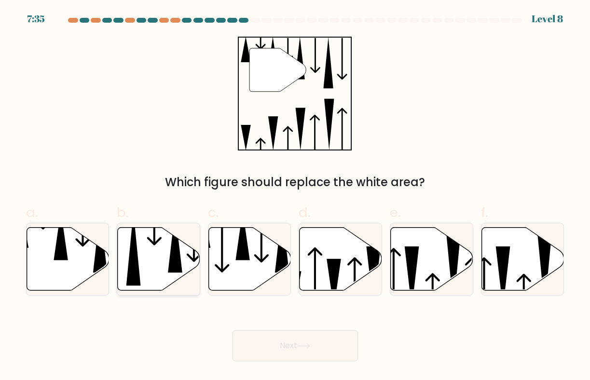
click at [167, 251] on icon at bounding box center [159, 258] width 83 height 63
click at [295, 197] on input "b." at bounding box center [295, 193] width 0 height 6
radio input "true"
click at [61, 232] on icon at bounding box center [61, 236] width 14 height 50
click at [295, 197] on input "a." at bounding box center [295, 193] width 0 height 6
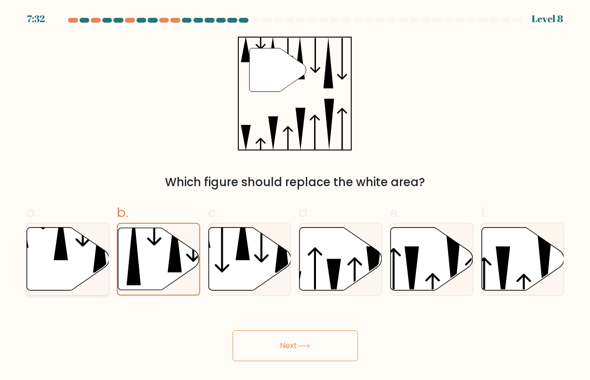
radio input "true"
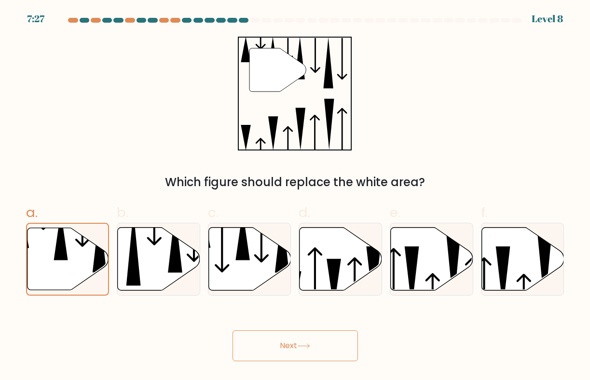
click at [254, 348] on button "Next" at bounding box center [296, 346] width 126 height 31
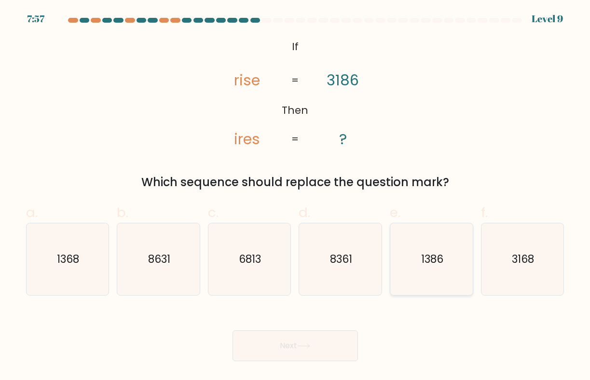
click at [403, 257] on icon "1386" at bounding box center [432, 260] width 72 height 72
click at [296, 197] on input "e. 1386" at bounding box center [295, 193] width 0 height 6
radio input "true"
click at [76, 260] on text "1368" at bounding box center [68, 259] width 22 height 15
click at [295, 197] on input "a. 1368" at bounding box center [295, 193] width 0 height 6
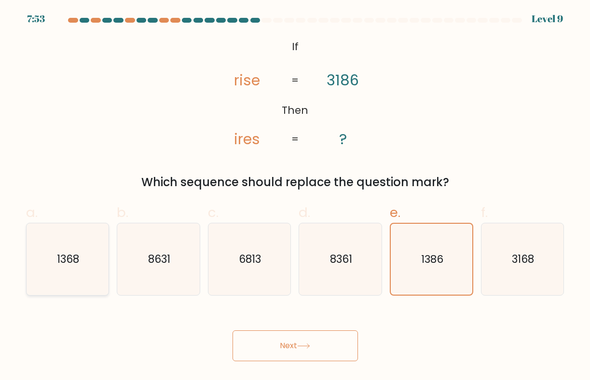
radio input "true"
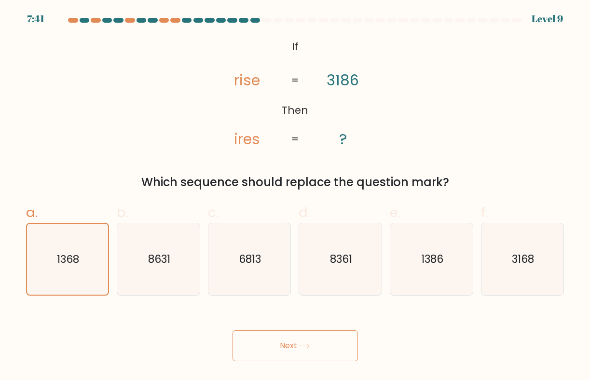
click at [301, 337] on button "Next" at bounding box center [296, 346] width 126 height 31
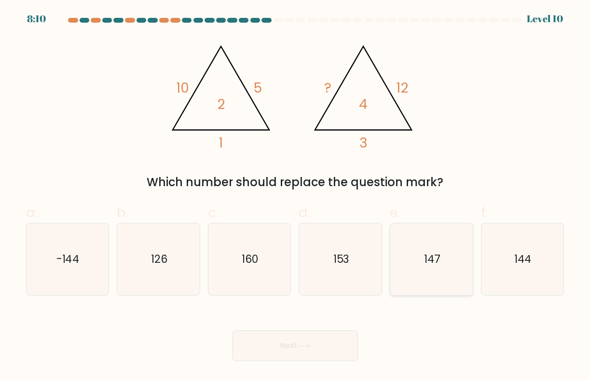
click at [401, 263] on icon "147" at bounding box center [432, 260] width 72 height 72
click at [296, 197] on input "e. 147" at bounding box center [295, 193] width 0 height 6
radio input "true"
click at [374, 281] on icon "153" at bounding box center [341, 260] width 72 height 72
click at [296, 197] on input "d. 153" at bounding box center [295, 193] width 0 height 6
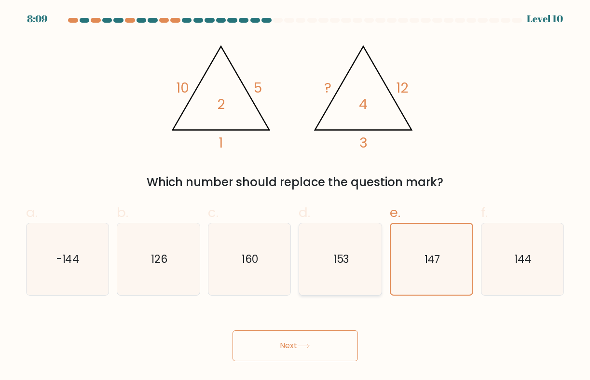
radio input "true"
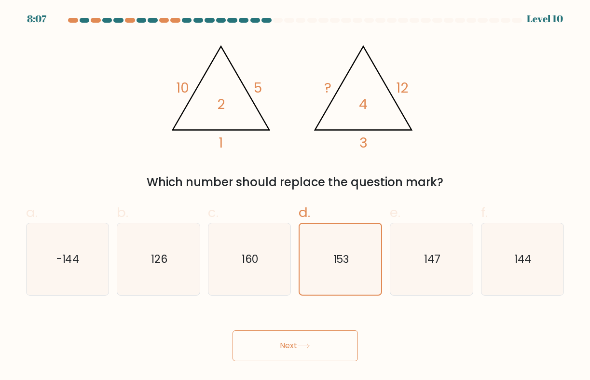
click at [336, 341] on button "Next" at bounding box center [296, 346] width 126 height 31
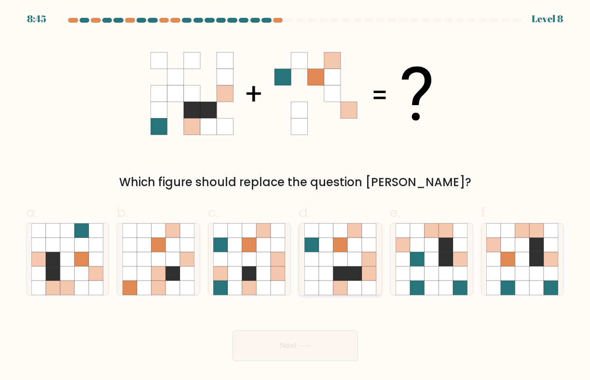
click at [347, 273] on icon at bounding box center [341, 274] width 14 height 14
click at [296, 197] on input "d." at bounding box center [295, 193] width 0 height 6
radio input "true"
click at [327, 359] on button "Next" at bounding box center [296, 346] width 126 height 31
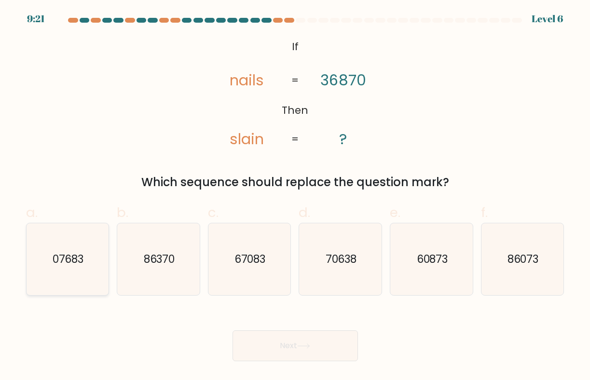
click at [92, 277] on icon "07683" at bounding box center [67, 260] width 72 height 72
click at [295, 197] on input "a. 07683" at bounding box center [295, 193] width 0 height 6
radio input "true"
click at [264, 340] on button "Next" at bounding box center [296, 346] width 126 height 31
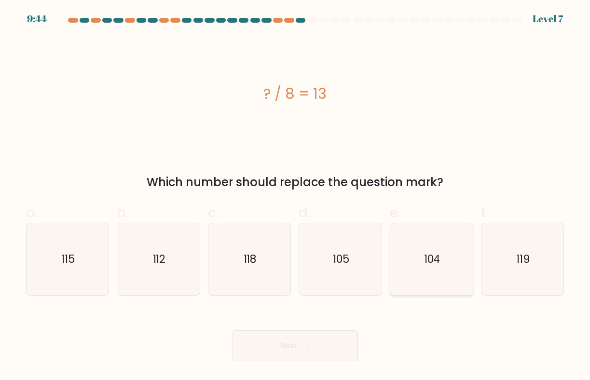
click at [418, 231] on icon "104" at bounding box center [432, 260] width 72 height 72
click at [296, 197] on input "e. 104" at bounding box center [295, 193] width 0 height 6
radio input "true"
click at [318, 349] on button "Next" at bounding box center [296, 346] width 126 height 31
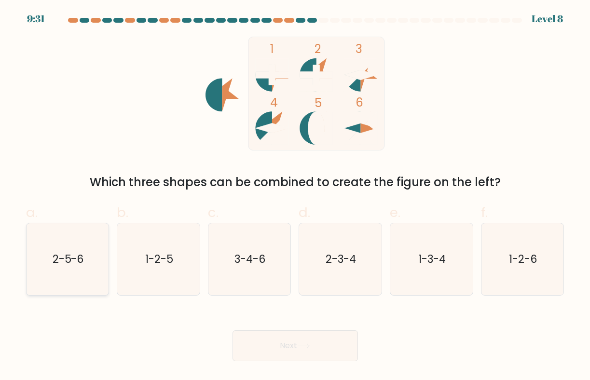
click at [97, 265] on icon "2-5-6" at bounding box center [67, 260] width 72 height 72
click at [295, 197] on input "a. 2-5-6" at bounding box center [295, 193] width 0 height 6
radio input "true"
click at [281, 257] on icon "3-4-6" at bounding box center [249, 260] width 72 height 72
click at [295, 197] on input "c. 3-4-6" at bounding box center [295, 193] width 0 height 6
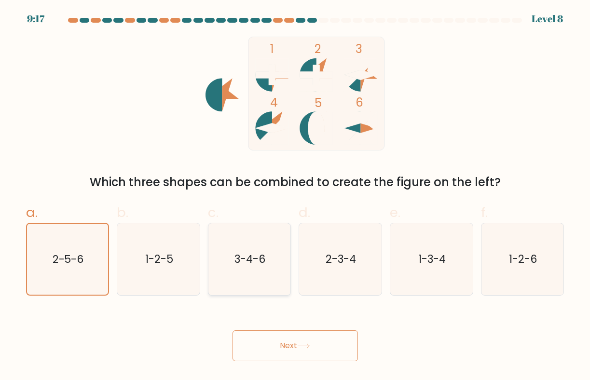
radio input "true"
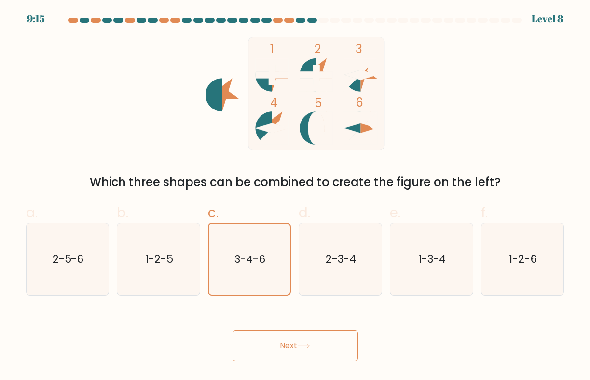
click at [271, 346] on button "Next" at bounding box center [296, 346] width 126 height 31
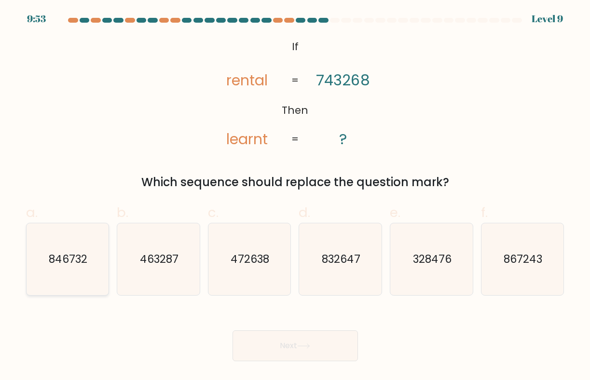
click at [47, 271] on icon "846732" at bounding box center [67, 260] width 72 height 72
click at [295, 197] on input "a. 846732" at bounding box center [295, 193] width 0 height 6
radio input "true"
click at [254, 347] on button "Next" at bounding box center [296, 346] width 126 height 31
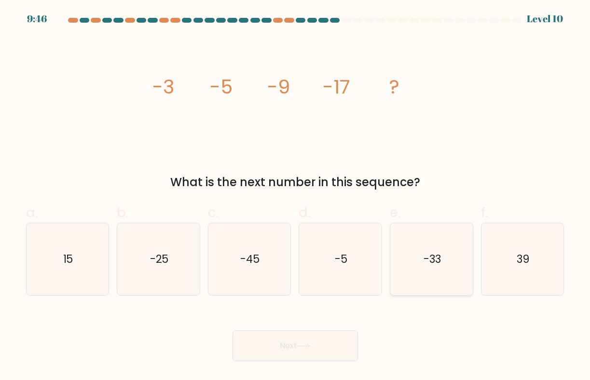
click at [416, 242] on icon "-33" at bounding box center [432, 260] width 72 height 72
click at [296, 197] on input "e. -33" at bounding box center [295, 193] width 0 height 6
radio input "true"
click at [319, 335] on button "Next" at bounding box center [296, 346] width 126 height 31
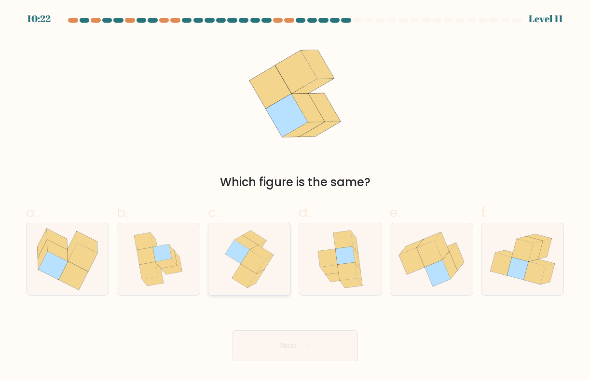
click at [262, 252] on icon at bounding box center [262, 252] width 24 height 14
click at [295, 197] on input "c." at bounding box center [295, 193] width 0 height 6
radio input "true"
click at [270, 340] on button "Next" at bounding box center [296, 346] width 126 height 31
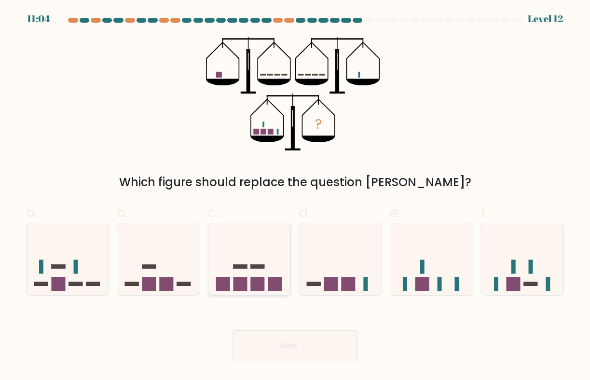
click at [280, 289] on rect at bounding box center [275, 285] width 14 height 14
click at [295, 197] on input "c." at bounding box center [295, 193] width 0 height 6
radio input "true"
click at [276, 364] on body "11:03 Level 12" at bounding box center [295, 190] width 590 height 380
click at [409, 260] on icon at bounding box center [432, 259] width 83 height 68
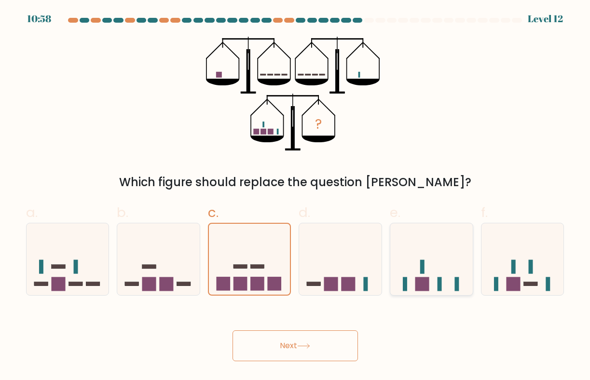
click at [296, 197] on input "e." at bounding box center [295, 193] width 0 height 6
radio input "true"
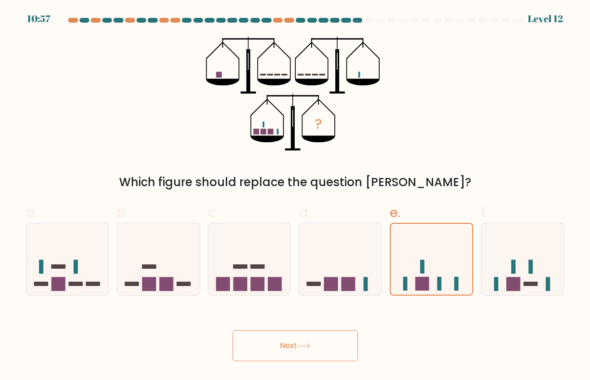
click at [326, 338] on button "Next" at bounding box center [296, 346] width 126 height 31
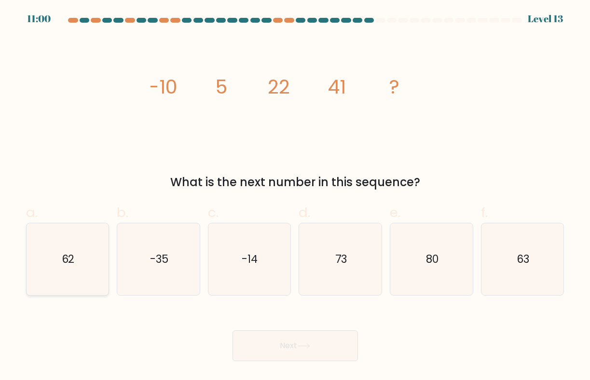
click at [35, 273] on icon "62" at bounding box center [67, 260] width 72 height 72
click at [295, 197] on input "a. 62" at bounding box center [295, 193] width 0 height 6
radio input "true"
click at [277, 349] on button "Next" at bounding box center [296, 346] width 126 height 31
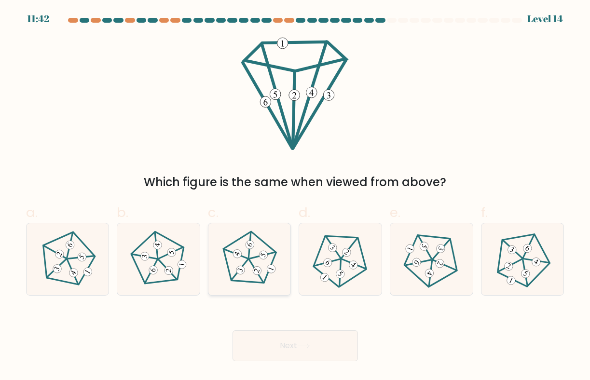
click at [212, 265] on div at bounding box center [250, 259] width 84 height 73
click at [295, 197] on input "c." at bounding box center [295, 193] width 0 height 6
radio input "true"
click at [292, 331] on button "Next" at bounding box center [296, 346] width 126 height 31
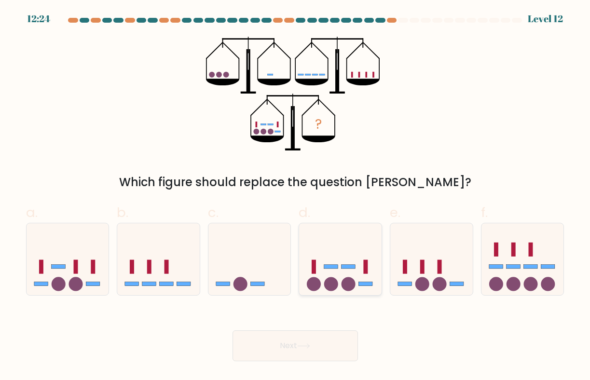
click at [340, 269] on icon at bounding box center [340, 259] width 83 height 68
click at [296, 197] on input "d." at bounding box center [295, 193] width 0 height 6
radio input "true"
click at [322, 344] on button "Next" at bounding box center [296, 346] width 126 height 31
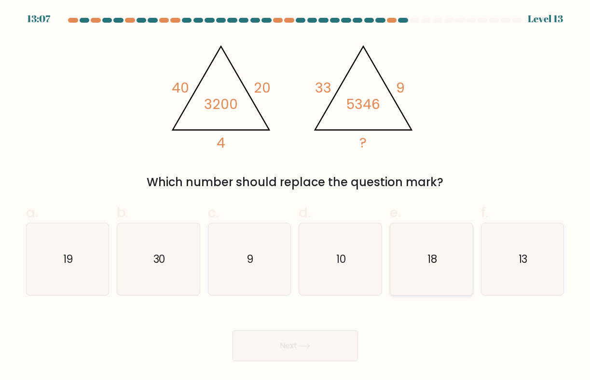
click at [399, 267] on icon "18" at bounding box center [432, 260] width 72 height 72
click at [296, 197] on input "e. 18" at bounding box center [295, 193] width 0 height 6
radio input "true"
click at [343, 330] on div "Next" at bounding box center [295, 335] width 550 height 54
click at [338, 341] on button "Next" at bounding box center [296, 346] width 126 height 31
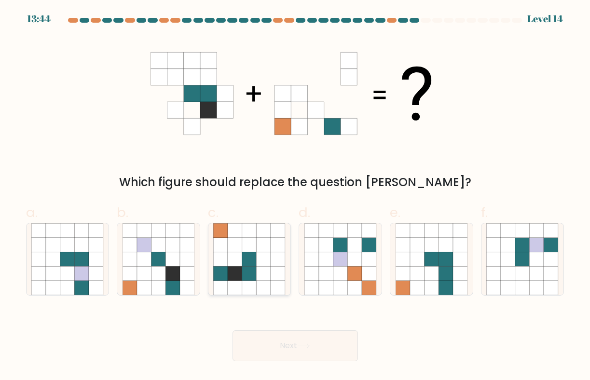
click at [268, 280] on icon at bounding box center [264, 274] width 14 height 14
click at [295, 197] on input "c." at bounding box center [295, 193] width 0 height 6
radio input "true"
click at [267, 343] on button "Next" at bounding box center [296, 346] width 126 height 31
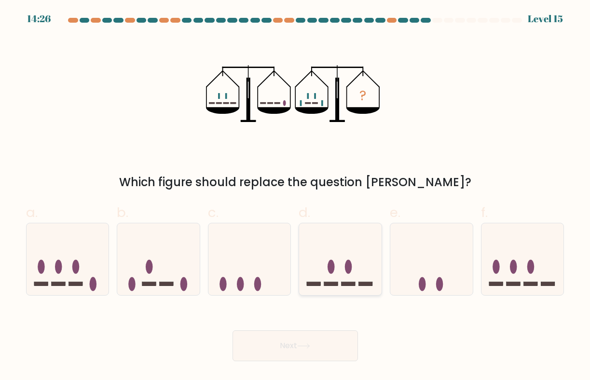
click at [330, 252] on icon at bounding box center [340, 259] width 83 height 68
click at [296, 197] on input "d." at bounding box center [295, 193] width 0 height 6
radio input "true"
click at [285, 342] on button "Next" at bounding box center [296, 346] width 126 height 31
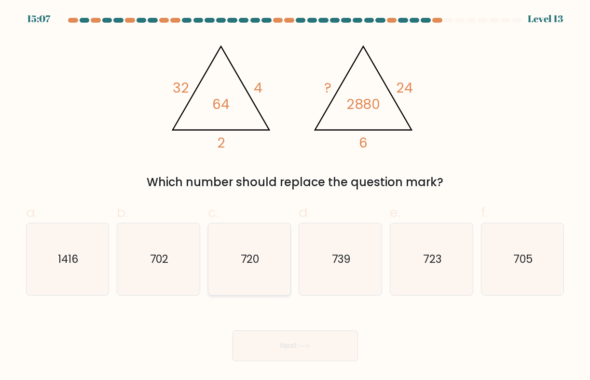
click at [281, 276] on icon "720" at bounding box center [249, 260] width 72 height 72
click at [295, 197] on input "c. 720" at bounding box center [295, 193] width 0 height 6
radio input "true"
click at [275, 344] on button "Next" at bounding box center [296, 346] width 126 height 31
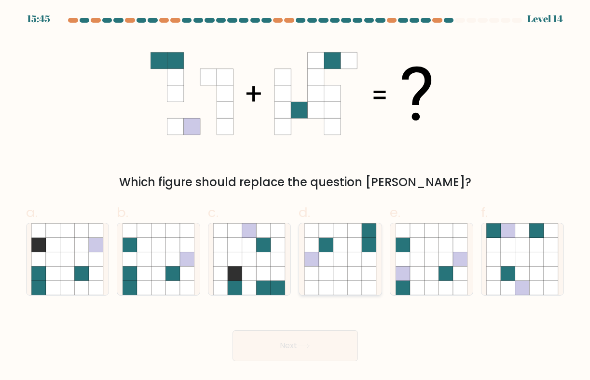
click at [335, 257] on icon at bounding box center [341, 260] width 14 height 14
click at [296, 197] on input "d." at bounding box center [295, 193] width 0 height 6
radio input "true"
click at [322, 351] on button "Next" at bounding box center [296, 346] width 126 height 31
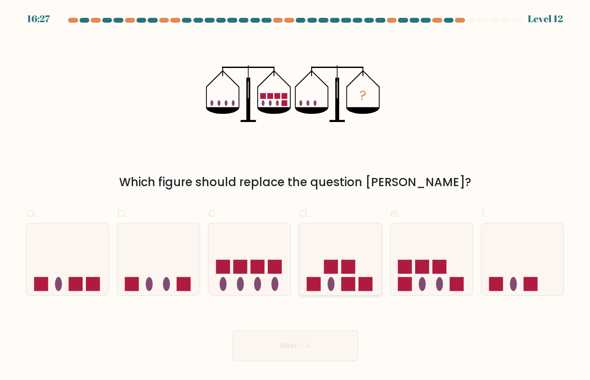
click at [359, 258] on icon at bounding box center [340, 259] width 83 height 68
click at [296, 197] on input "d." at bounding box center [295, 193] width 0 height 6
radio input "true"
click at [160, 281] on icon at bounding box center [158, 259] width 83 height 68
click at [295, 197] on input "b." at bounding box center [295, 193] width 0 height 6
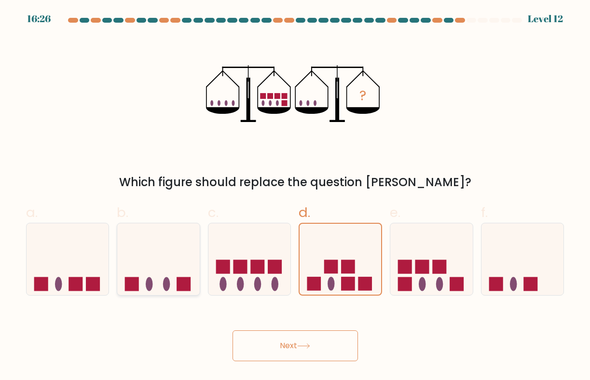
radio input "true"
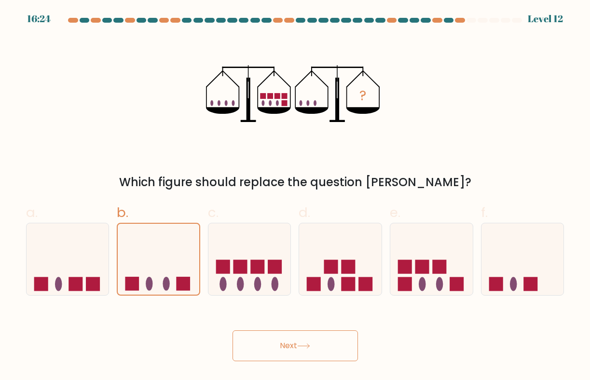
click at [271, 349] on button "Next" at bounding box center [296, 346] width 126 height 31
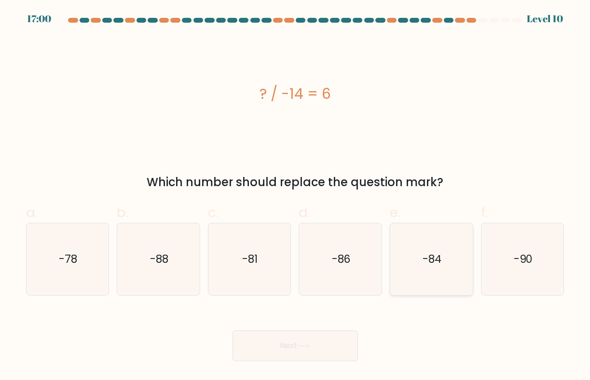
click at [419, 258] on icon "-84" at bounding box center [432, 260] width 72 height 72
click at [296, 197] on input "e. -84" at bounding box center [295, 193] width 0 height 6
radio input "true"
click at [315, 345] on button "Next" at bounding box center [296, 346] width 126 height 31
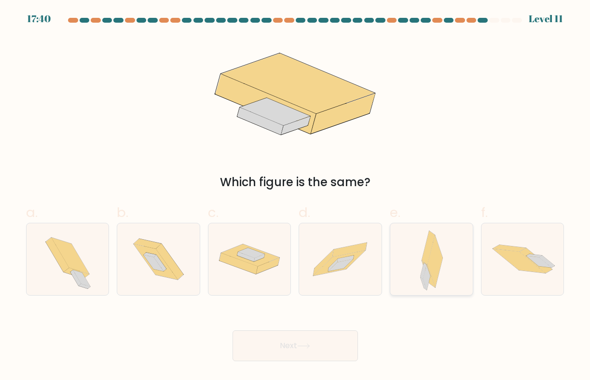
click at [419, 251] on div at bounding box center [432, 259] width 84 height 73
click at [296, 197] on input "e." at bounding box center [295, 193] width 0 height 6
radio input "true"
click at [313, 349] on button "Next" at bounding box center [296, 346] width 126 height 31
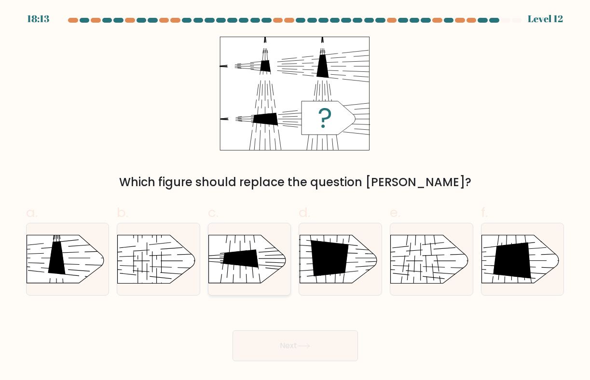
click at [245, 260] on icon at bounding box center [241, 259] width 36 height 18
click at [295, 197] on input "c." at bounding box center [295, 193] width 0 height 6
radio input "true"
click at [266, 345] on button "Next" at bounding box center [296, 346] width 126 height 31
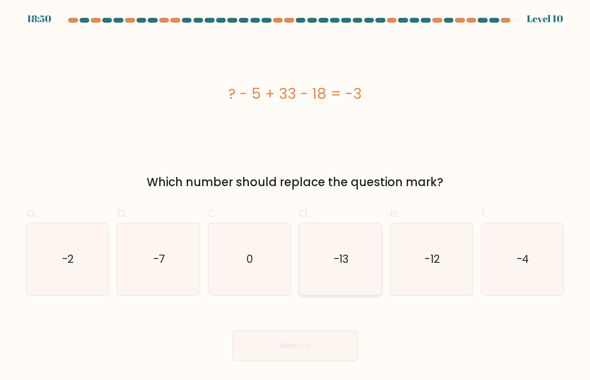
click at [379, 241] on div "-13" at bounding box center [341, 259] width 84 height 73
click at [296, 197] on input "d. -13" at bounding box center [295, 193] width 0 height 6
radio input "true"
click at [324, 358] on button "Next" at bounding box center [296, 346] width 126 height 31
